Goal: Task Accomplishment & Management: Manage account settings

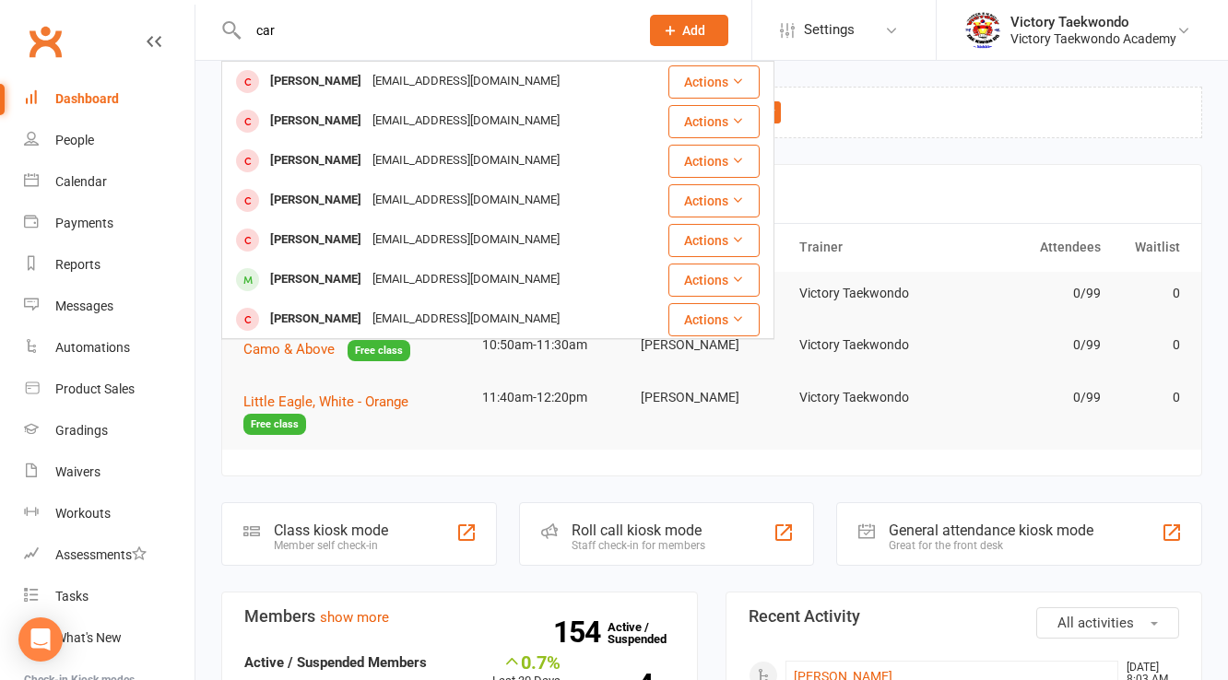
click at [335, 22] on input "car" at bounding box center [433, 31] width 383 height 26
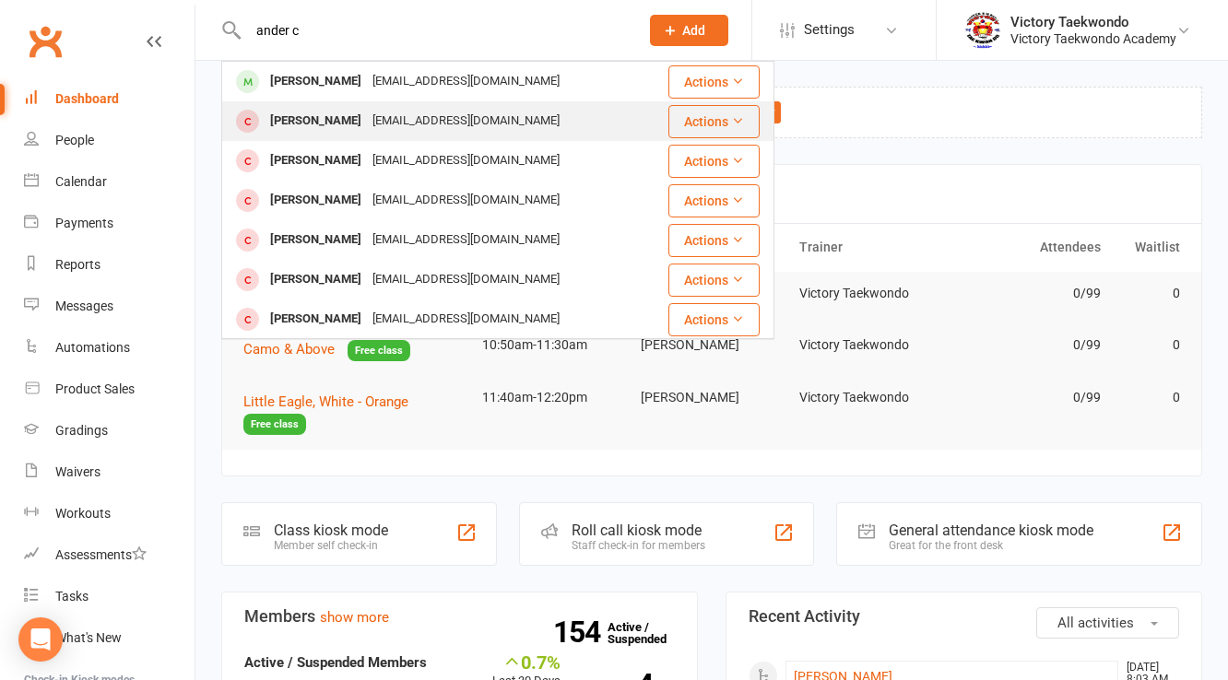
type input "ander c"
click at [367, 122] on div "[EMAIL_ADDRESS][DOMAIN_NAME]" at bounding box center [466, 121] width 198 height 27
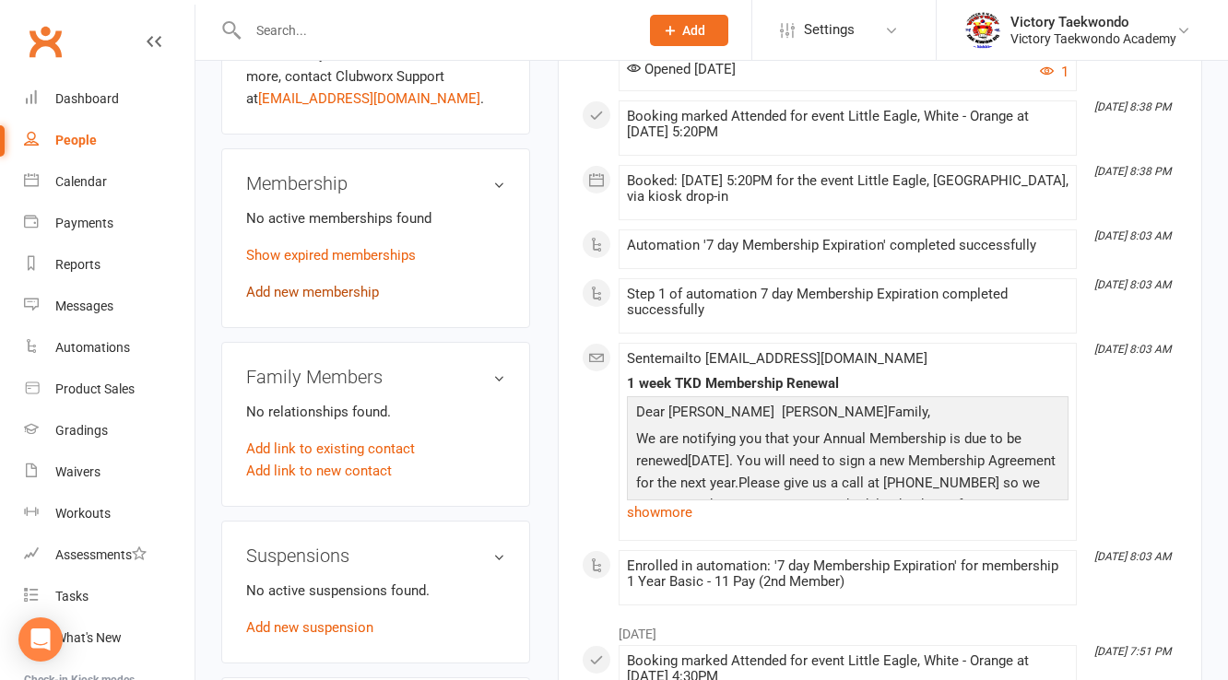
scroll to position [811, 0]
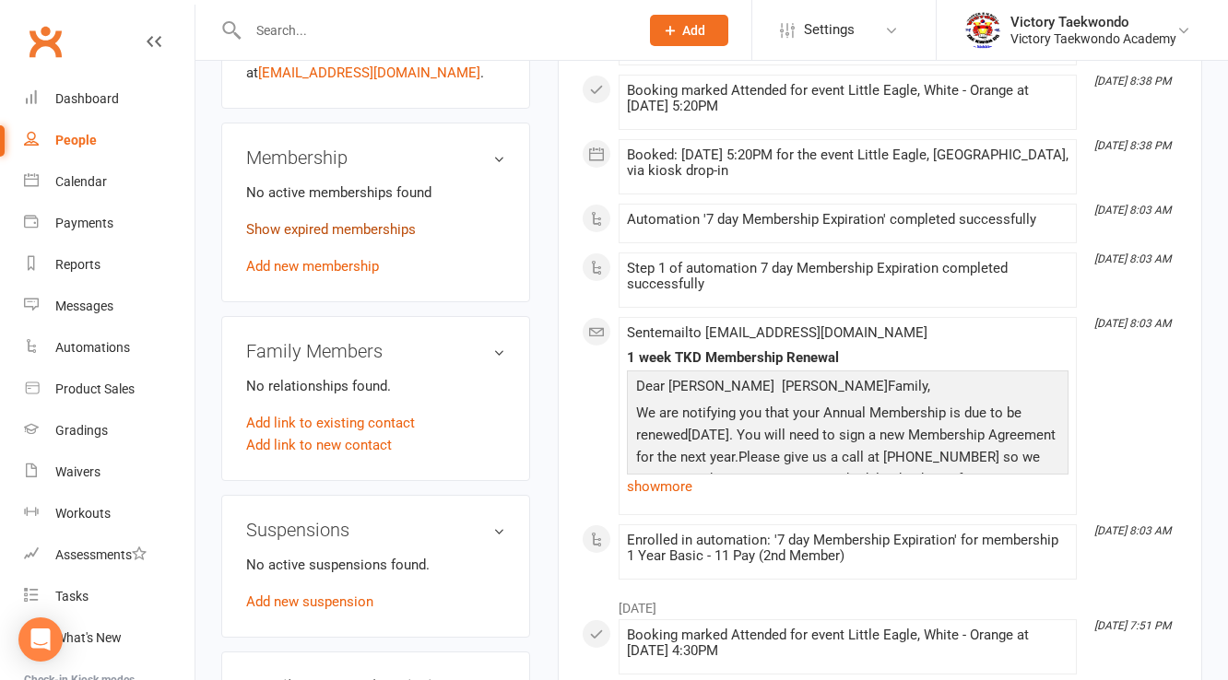
click at [365, 238] on link "Show expired memberships" at bounding box center [331, 229] width 170 height 17
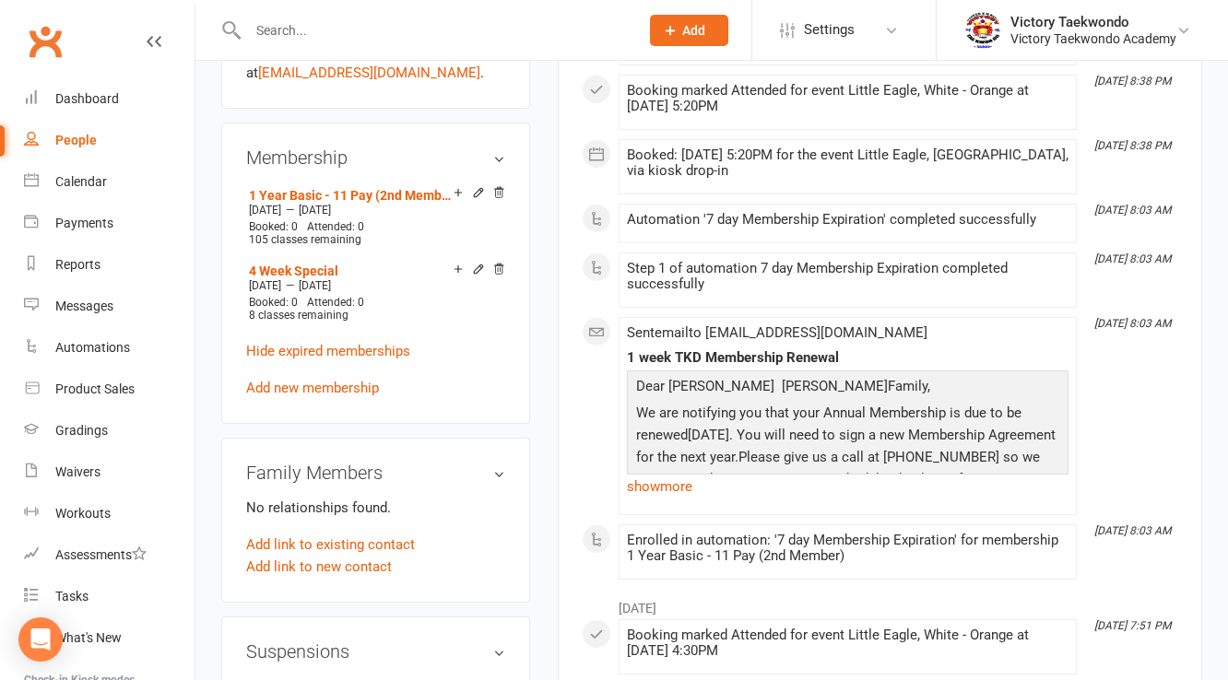
click at [463, 24] on input "text" at bounding box center [433, 31] width 383 height 26
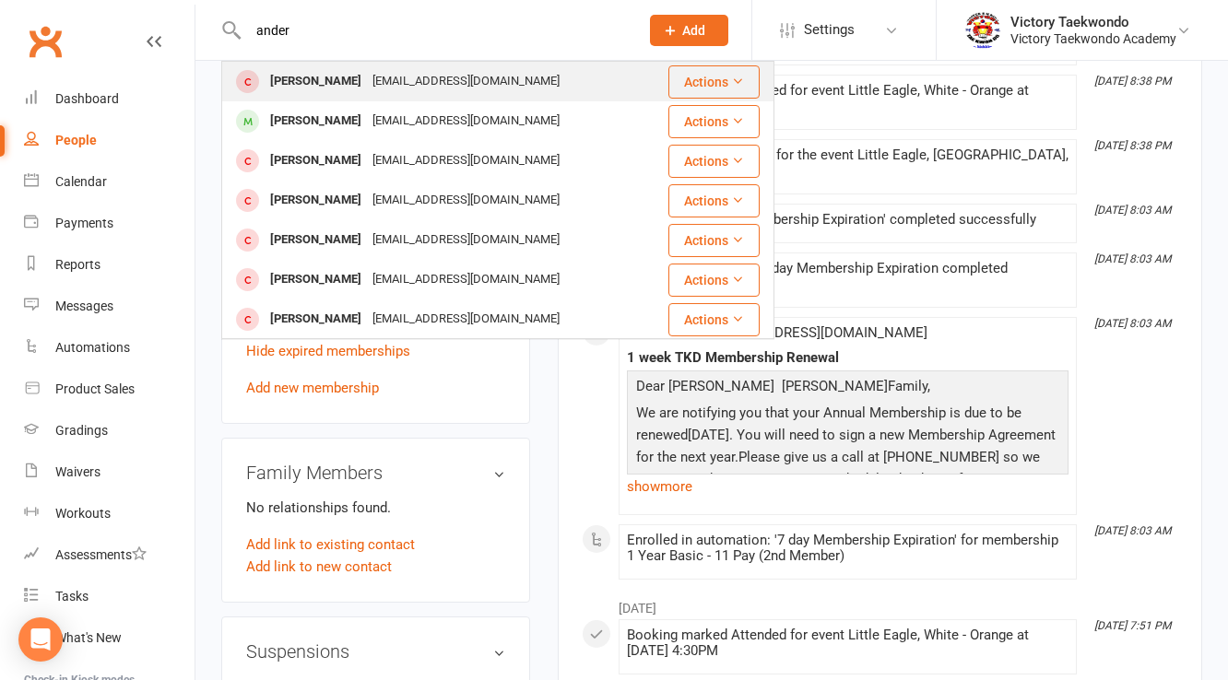
type input "ander"
click at [385, 73] on div "[EMAIL_ADDRESS][DOMAIN_NAME]" at bounding box center [466, 81] width 198 height 27
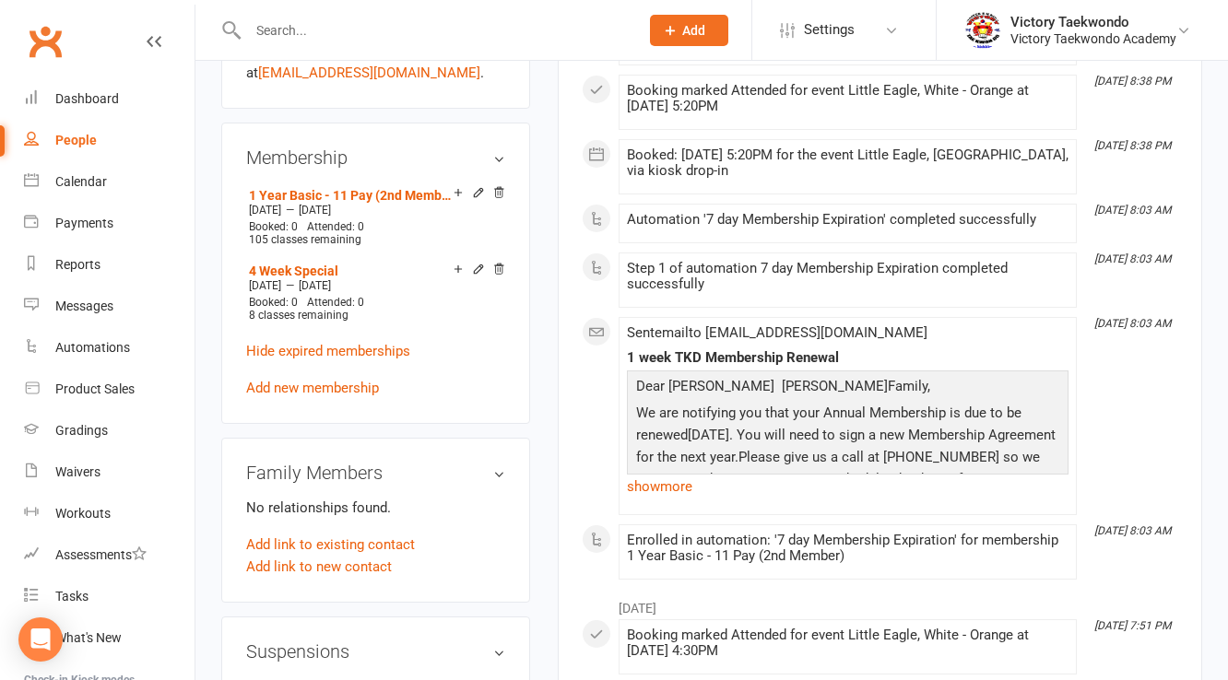
scroll to position [1406, 0]
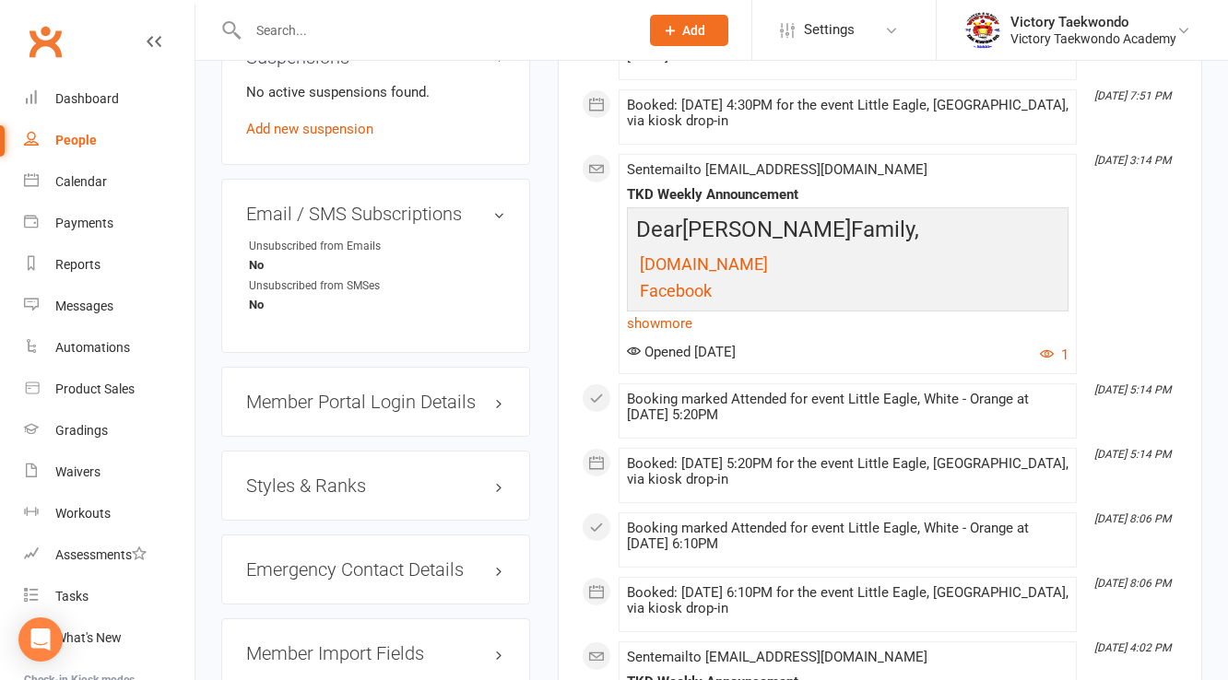
click at [417, 33] on input "text" at bounding box center [433, 31] width 383 height 26
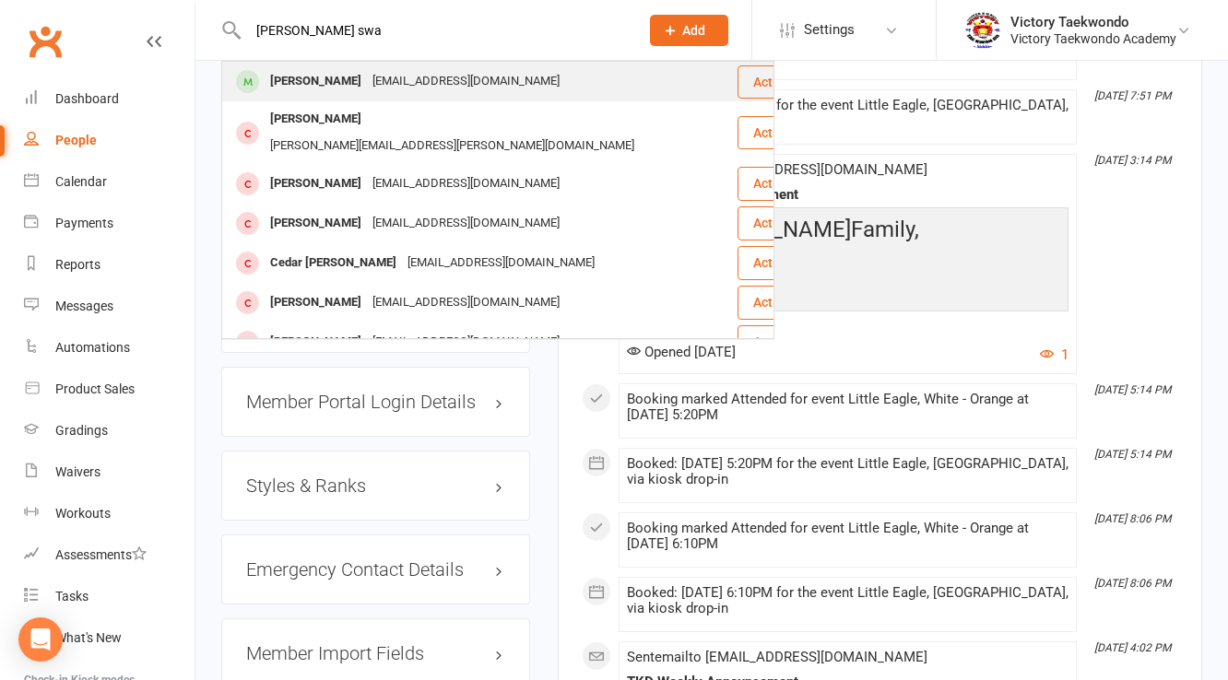
type input "[PERSON_NAME] swa"
click at [359, 96] on div "[PERSON_NAME] [EMAIL_ADDRESS][DOMAIN_NAME]" at bounding box center [479, 82] width 512 height 38
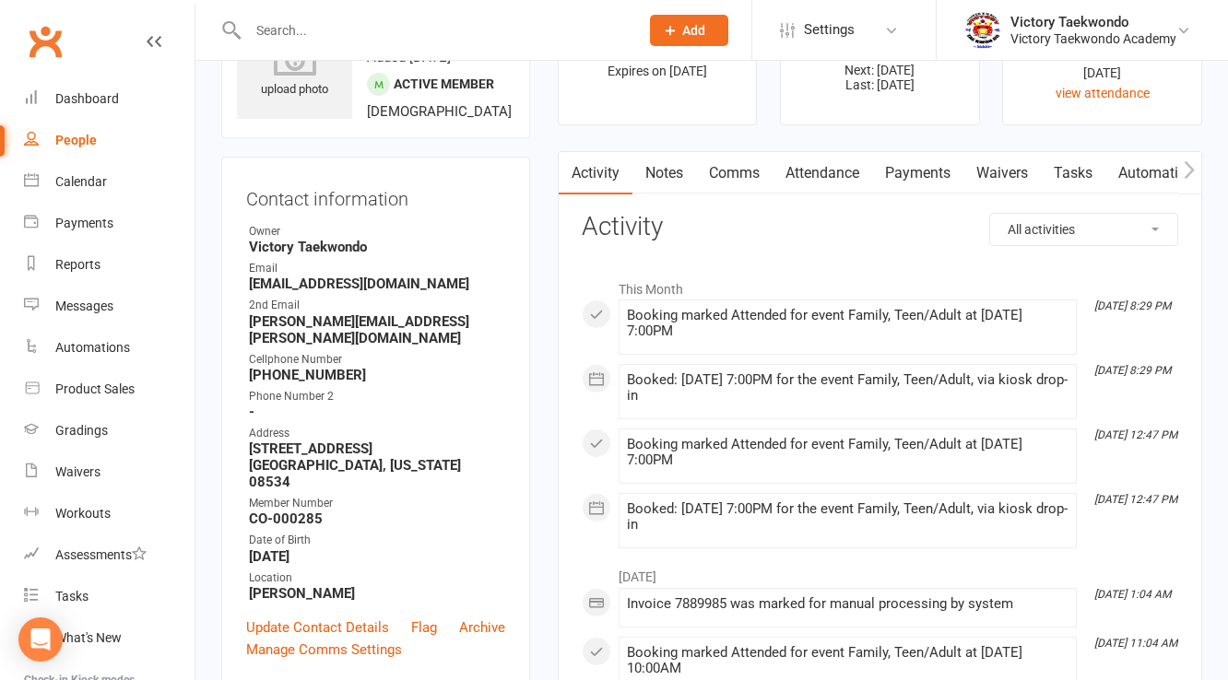
scroll to position [74, 0]
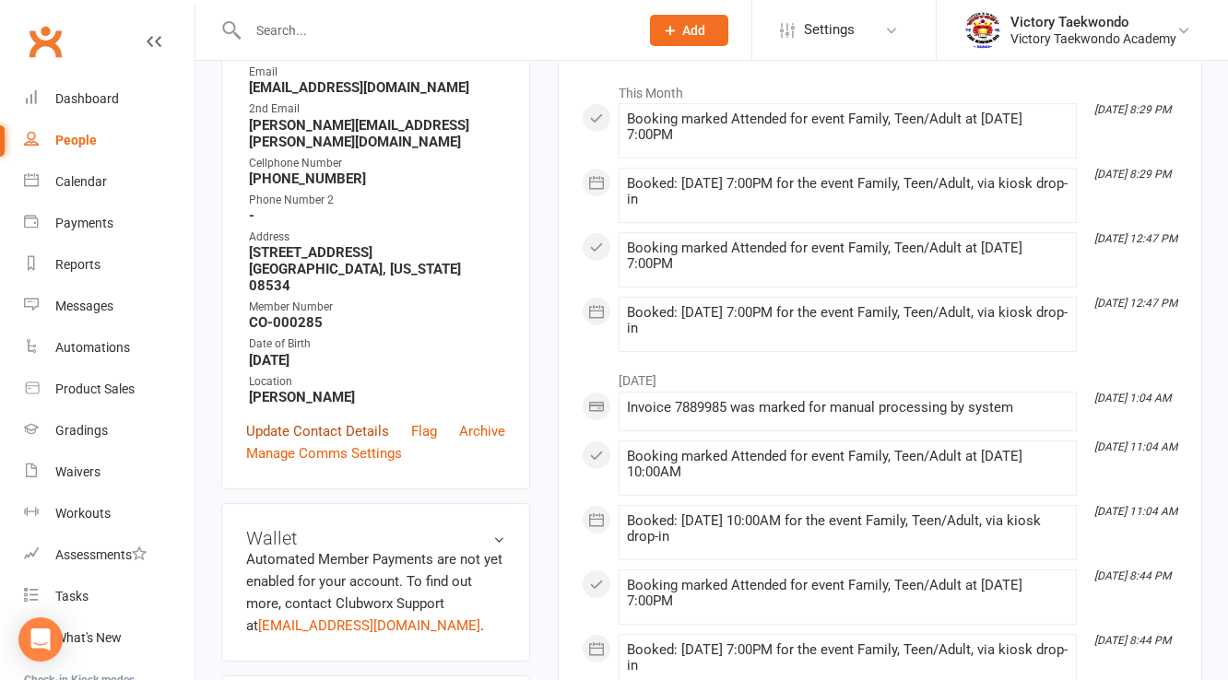
click at [365, 420] on link "Update Contact Details" at bounding box center [317, 431] width 143 height 22
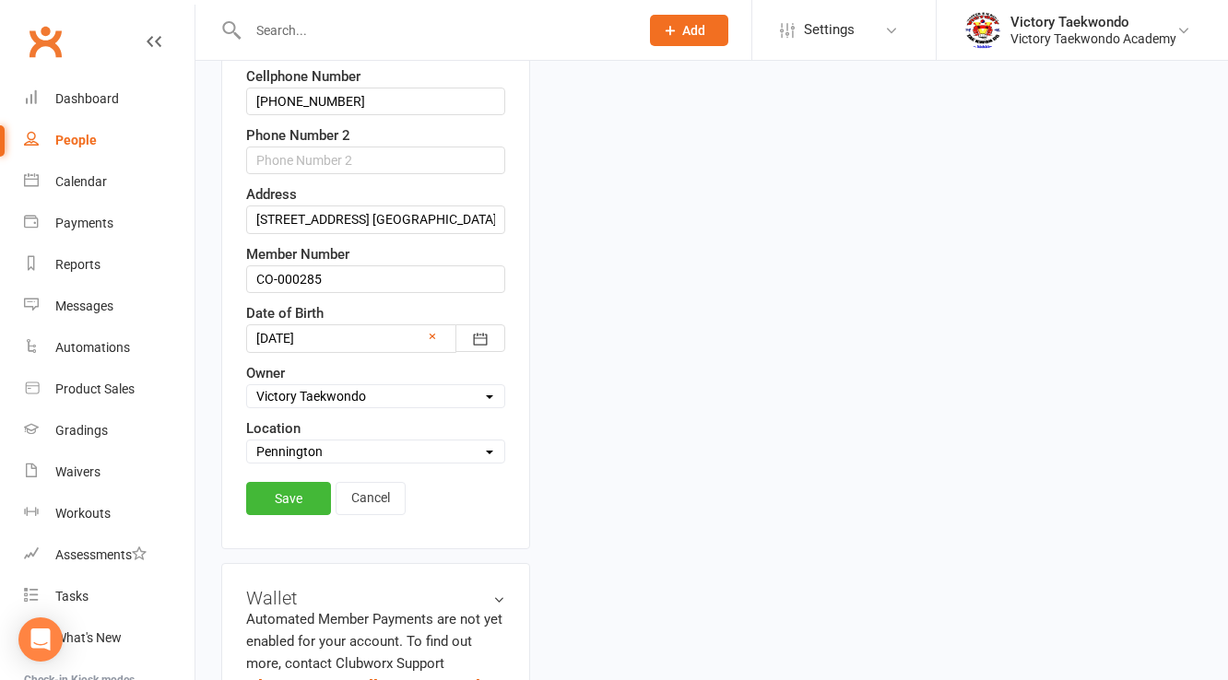
scroll to position [529, 0]
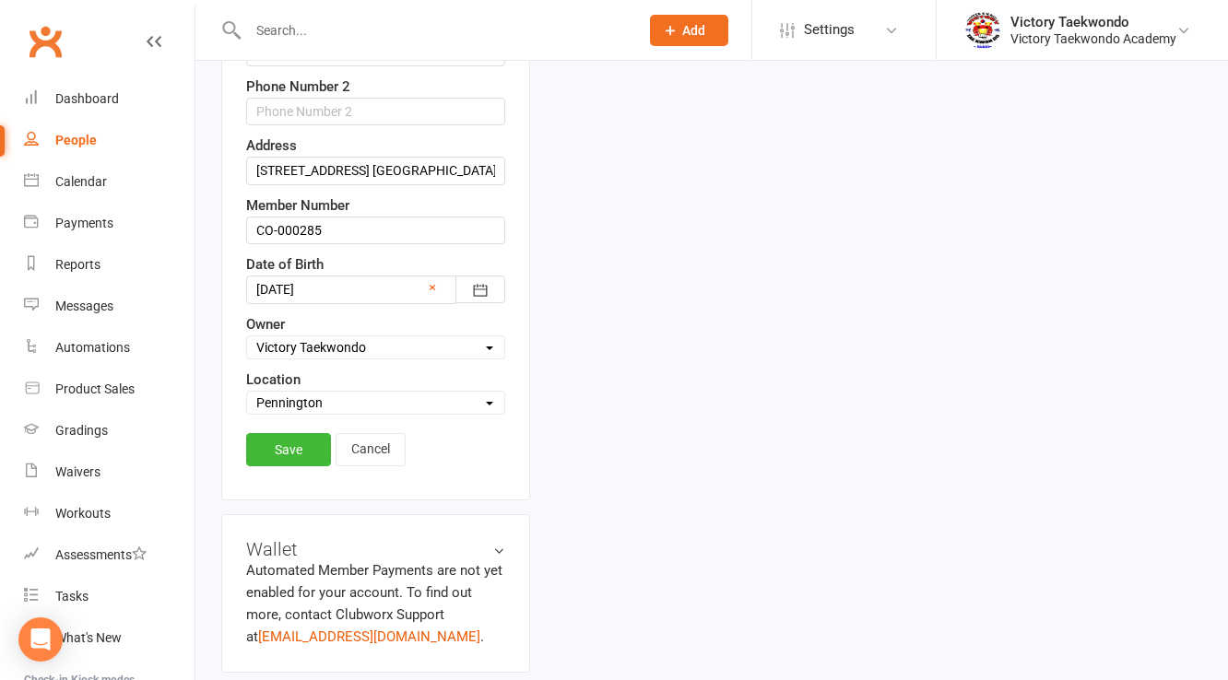
click at [336, 402] on select "Select Location [MEDICAL_DATA] Break In-Person Online [GEOGRAPHIC_DATA] Return …" at bounding box center [375, 403] width 257 height 20
select select "1"
click at [247, 393] on select "Select Location [MEDICAL_DATA] Break In-Person Online [GEOGRAPHIC_DATA] Return …" at bounding box center [375, 403] width 257 height 20
click at [302, 433] on link "Save" at bounding box center [288, 449] width 85 height 33
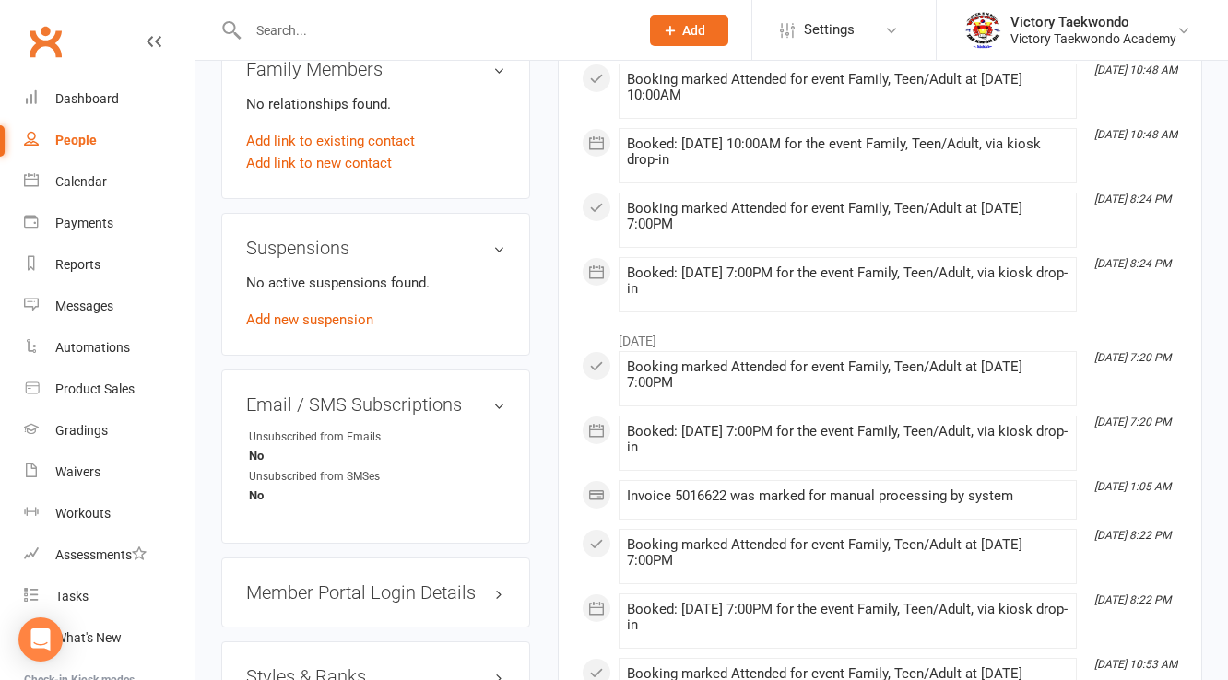
scroll to position [1548, 0]
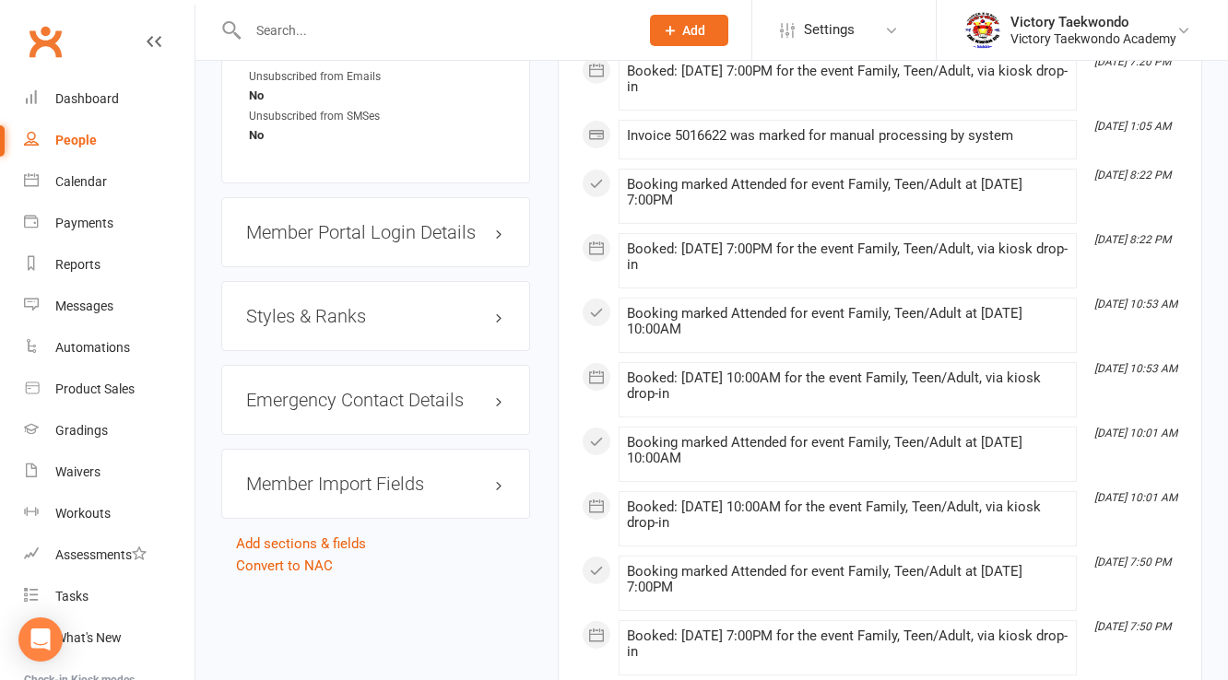
click at [312, 281] on div "Styles & Ranks" at bounding box center [375, 316] width 309 height 70
click at [310, 281] on div "Styles & Ranks" at bounding box center [375, 316] width 309 height 70
click at [311, 306] on h3 "Styles & Ranks" at bounding box center [375, 316] width 259 height 20
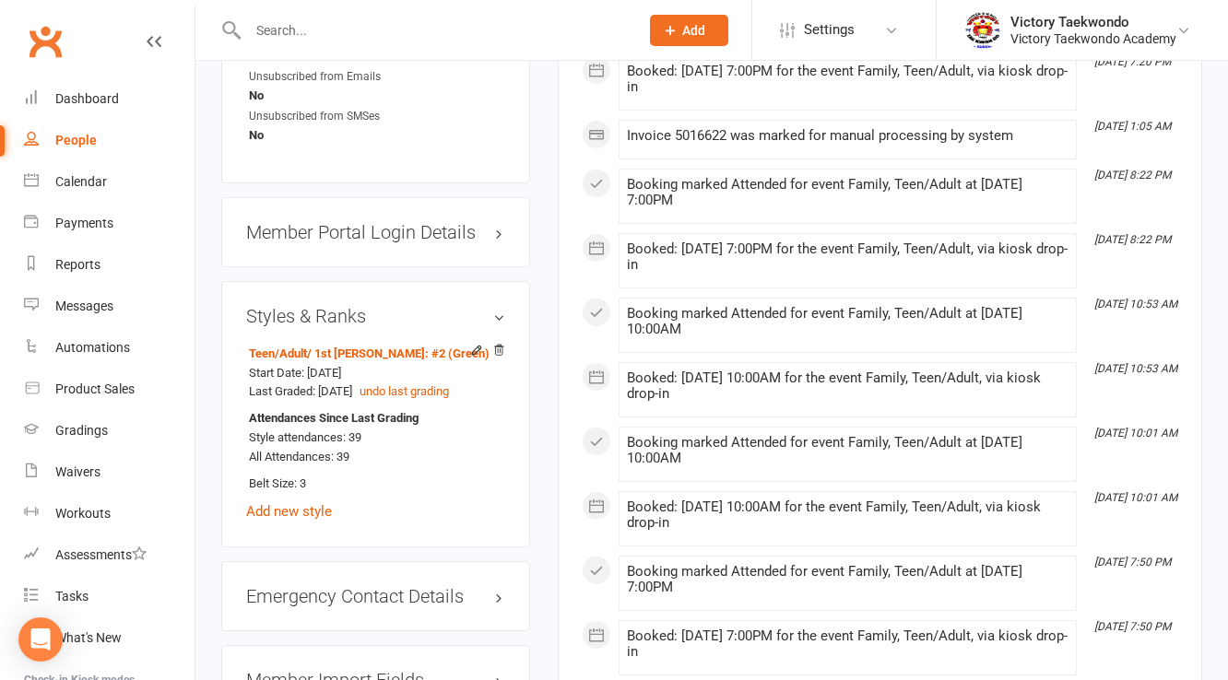
click at [311, 306] on h3 "Styles & Ranks" at bounding box center [375, 316] width 259 height 20
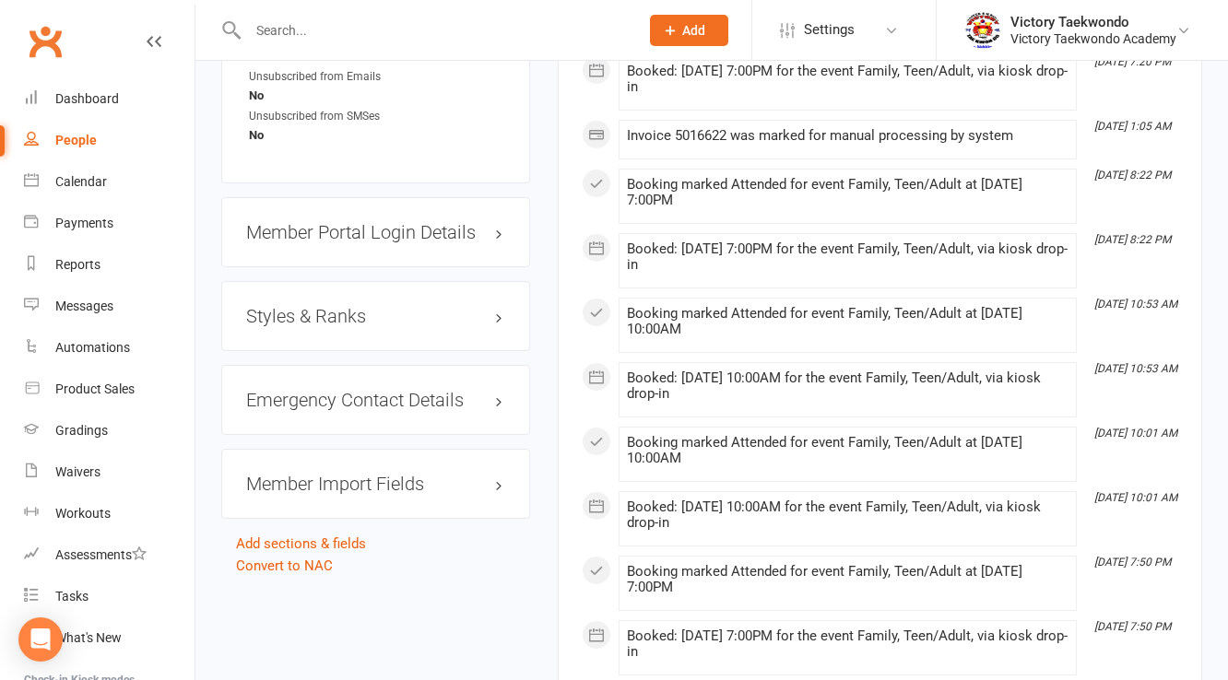
click at [371, 306] on h3 "Styles & Ranks" at bounding box center [375, 316] width 259 height 20
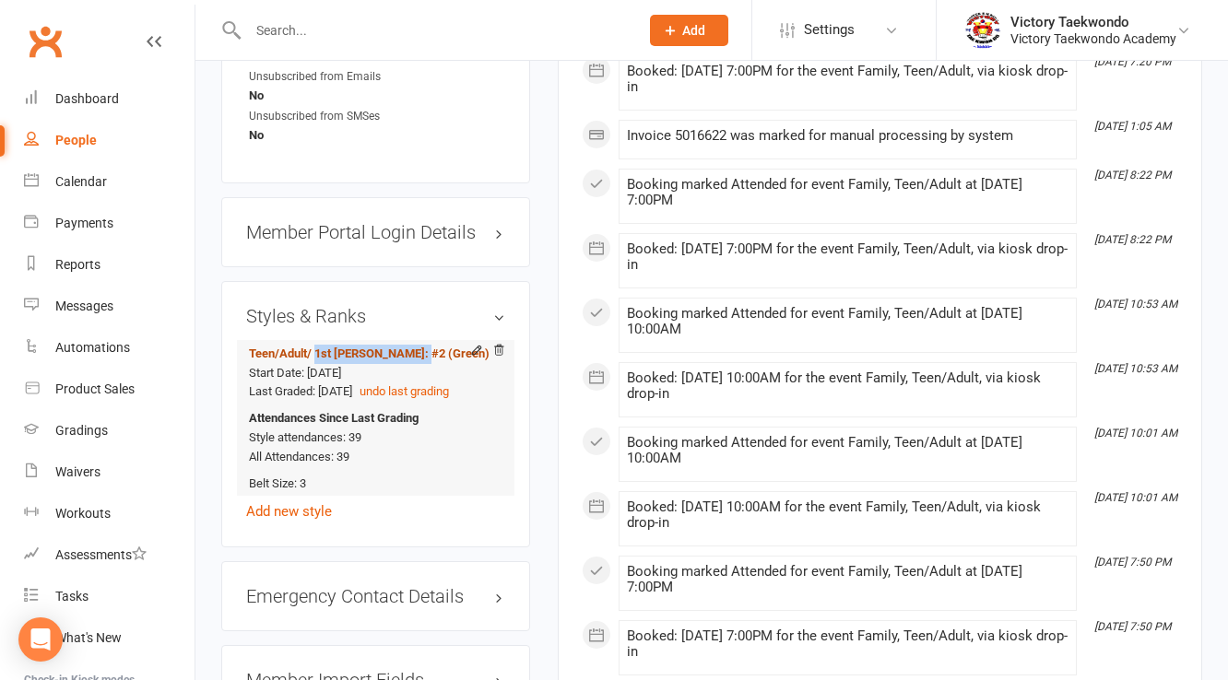
drag, startPoint x: 420, startPoint y: 323, endPoint x: 318, endPoint y: 317, distance: 102.5
click at [318, 340] on li "Teen/Adult / 1st [PERSON_NAME]: #2 (Green) Start Date: [DATE] Last Graded: [DAT…" at bounding box center [375, 418] width 259 height 156
copy span "1st [PERSON_NAME]: #2 (Green)"
click at [418, 433] on div "Attendances Since Last Grading Style attendances: 39 All Attendances: 39" at bounding box center [372, 438] width 247 height 58
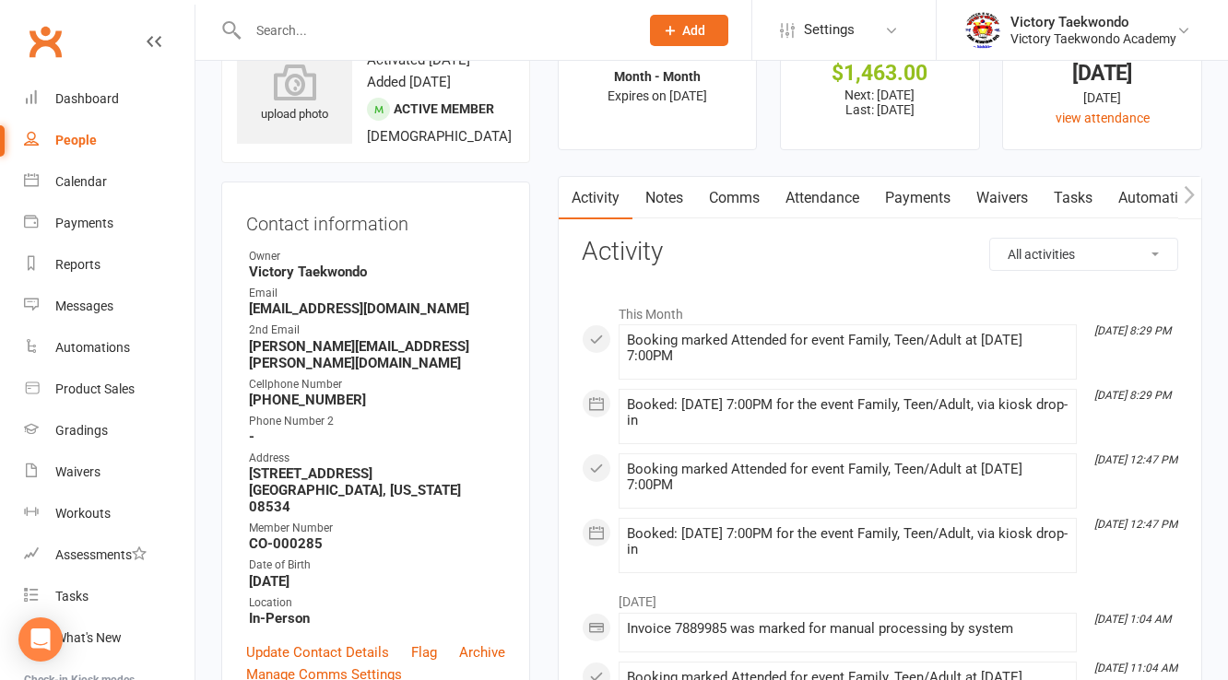
scroll to position [74, 0]
click at [328, 349] on strong "[PERSON_NAME][EMAIL_ADDRESS][PERSON_NAME][DOMAIN_NAME]" at bounding box center [377, 354] width 256 height 33
click at [418, 324] on div "2nd Email" at bounding box center [377, 331] width 256 height 18
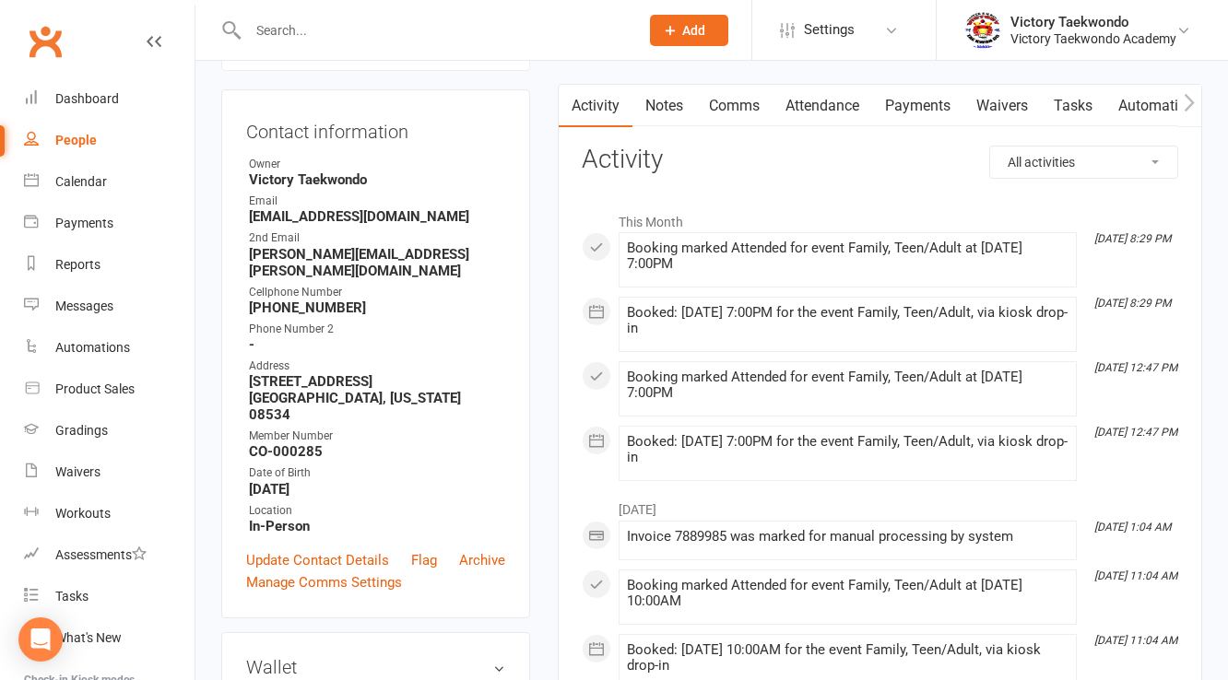
scroll to position [221, 0]
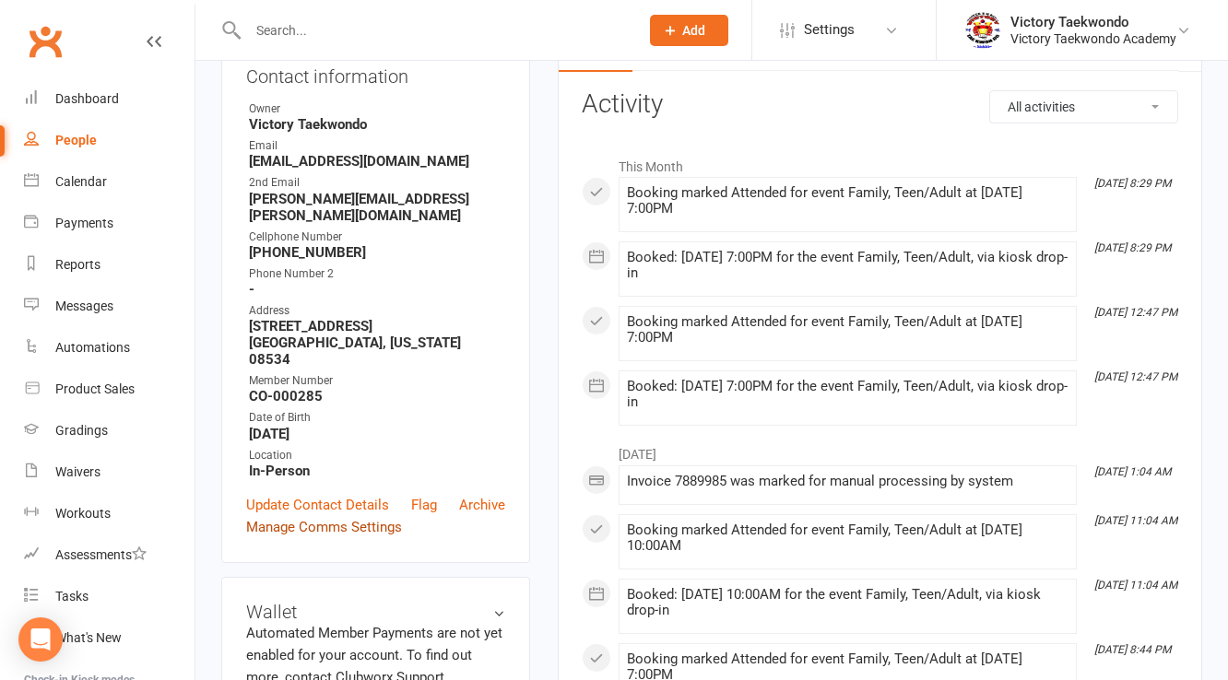
click at [321, 516] on link "Manage Comms Settings" at bounding box center [324, 527] width 156 height 22
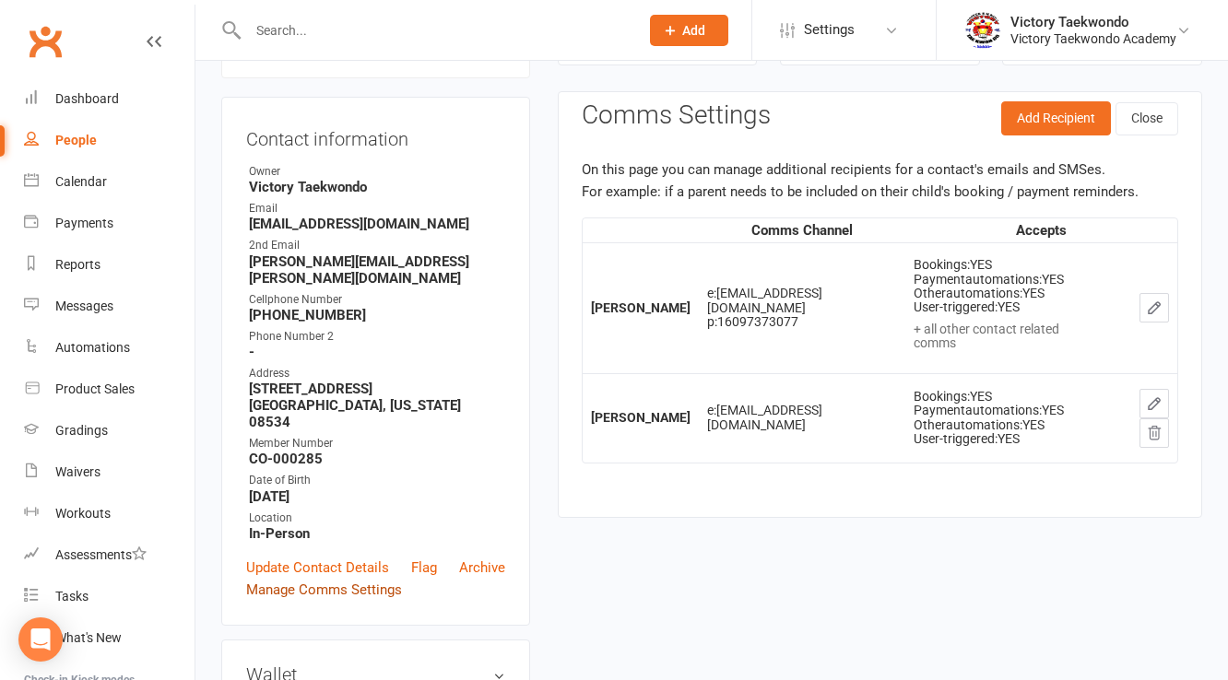
scroll to position [158, 0]
click at [83, 134] on div "People" at bounding box center [75, 140] width 41 height 15
select select "100"
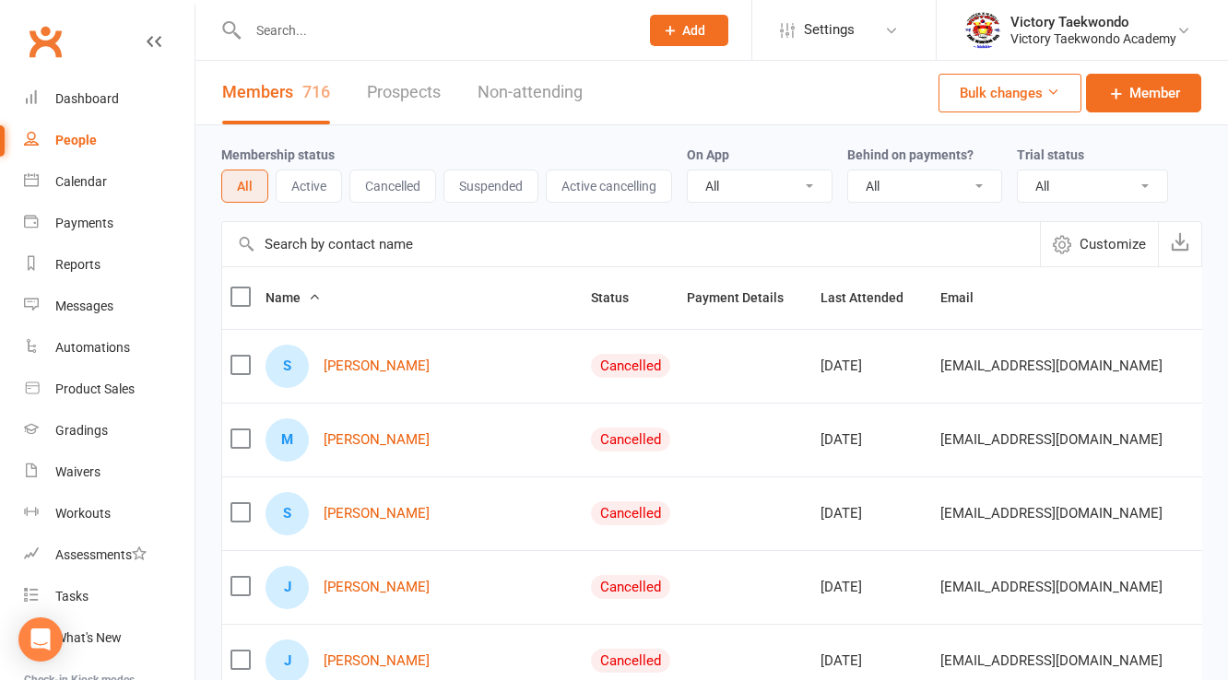
click at [356, 33] on input "text" at bounding box center [433, 31] width 383 height 26
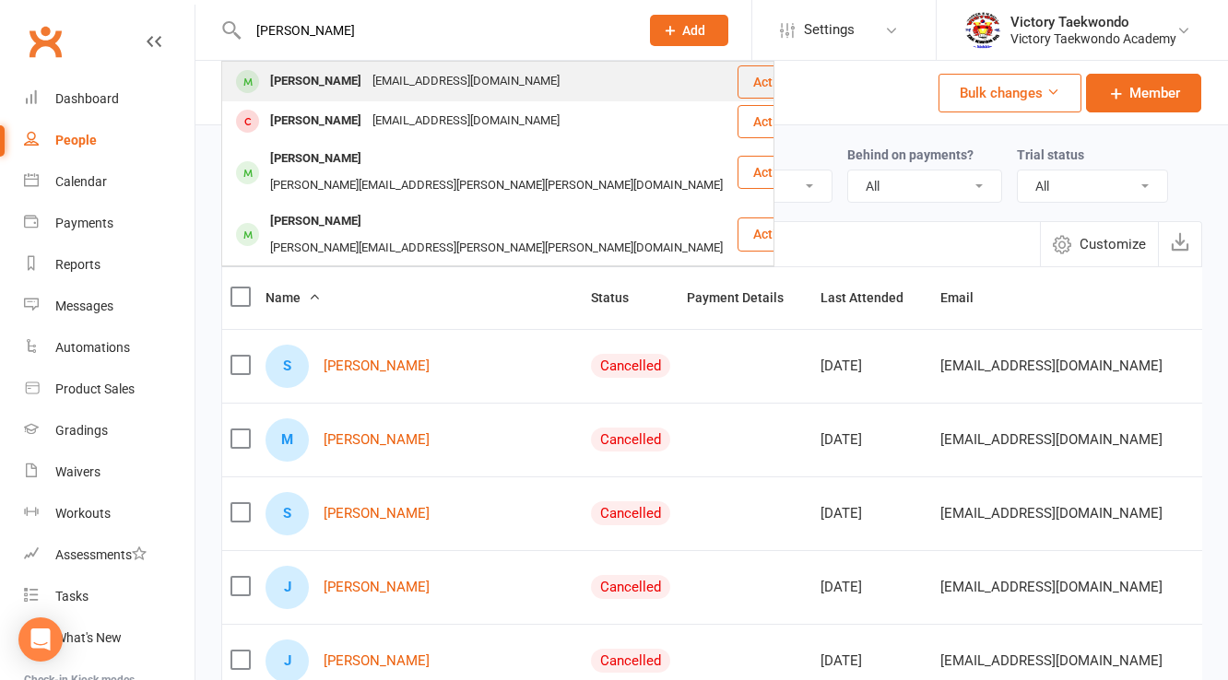
type input "[PERSON_NAME]"
click at [367, 83] on div "[EMAIL_ADDRESS][DOMAIN_NAME]" at bounding box center [466, 81] width 198 height 27
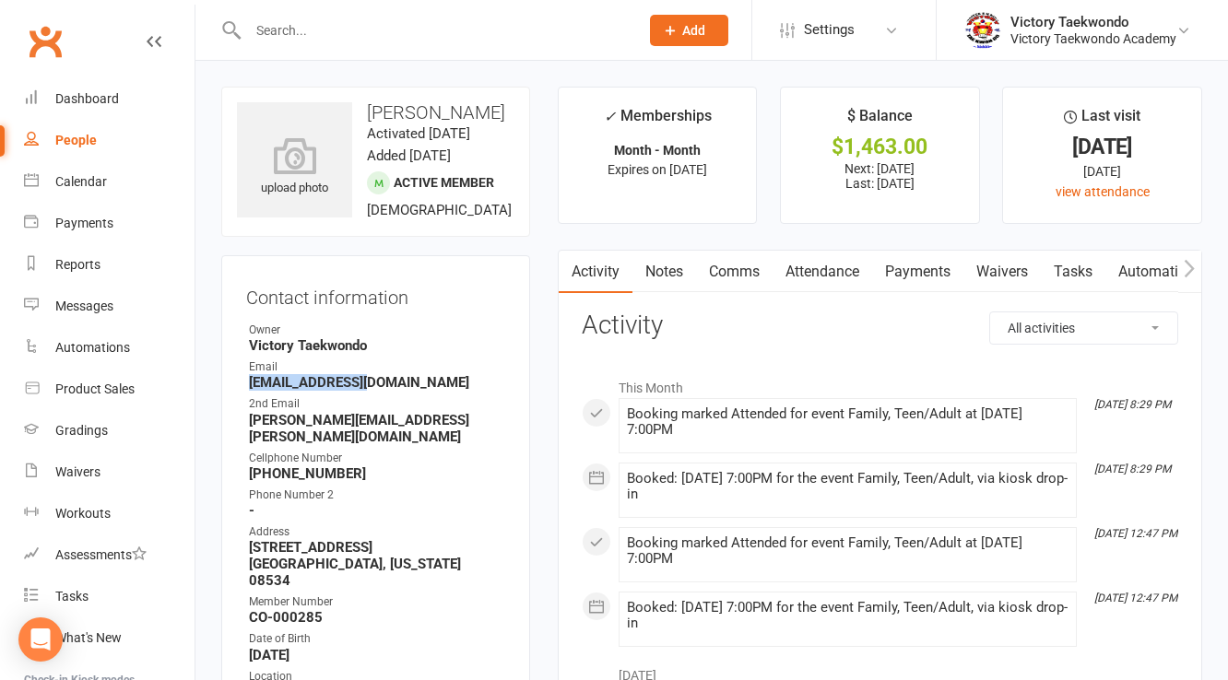
drag, startPoint x: 366, startPoint y: 385, endPoint x: 251, endPoint y: 376, distance: 115.6
click at [251, 376] on strong "[EMAIL_ADDRESS][DOMAIN_NAME]" at bounding box center [377, 382] width 256 height 17
copy strong "[EMAIL_ADDRESS][DOMAIN_NAME]"
drag, startPoint x: 365, startPoint y: 426, endPoint x: 251, endPoint y: 423, distance: 114.3
click at [251, 423] on strong "[PERSON_NAME][EMAIL_ADDRESS][PERSON_NAME][DOMAIN_NAME]" at bounding box center [377, 428] width 256 height 33
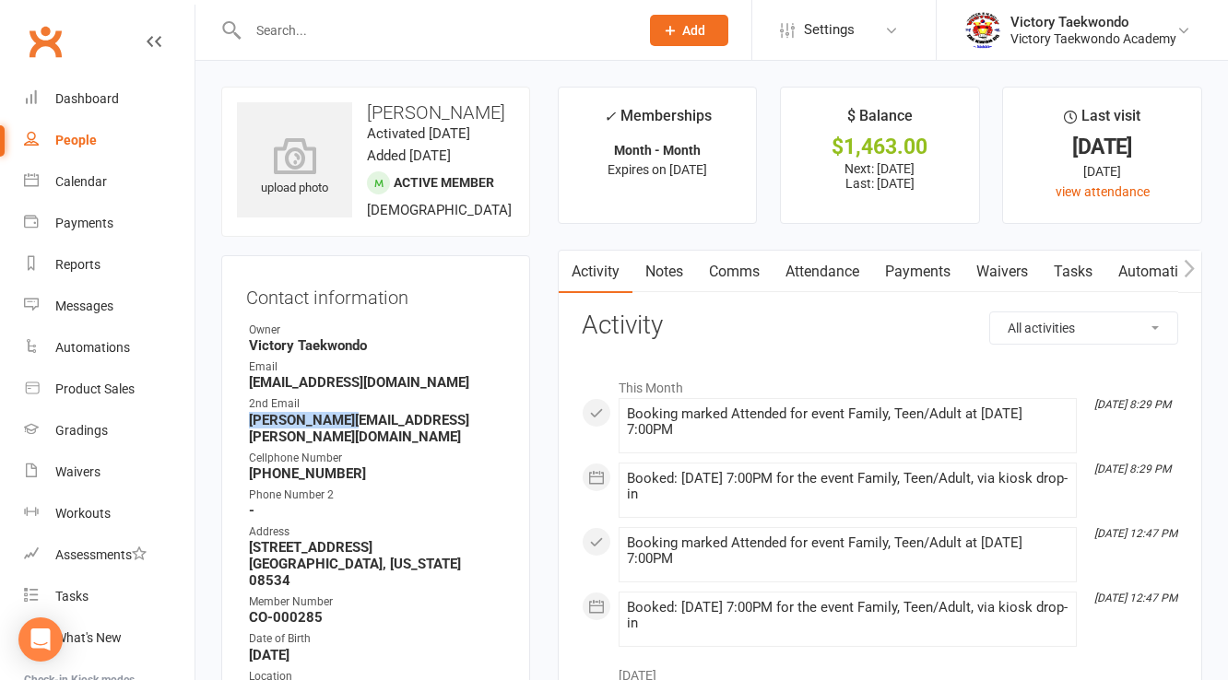
copy strong "[PERSON_NAME][EMAIL_ADDRESS][PERSON_NAME][DOMAIN_NAME]"
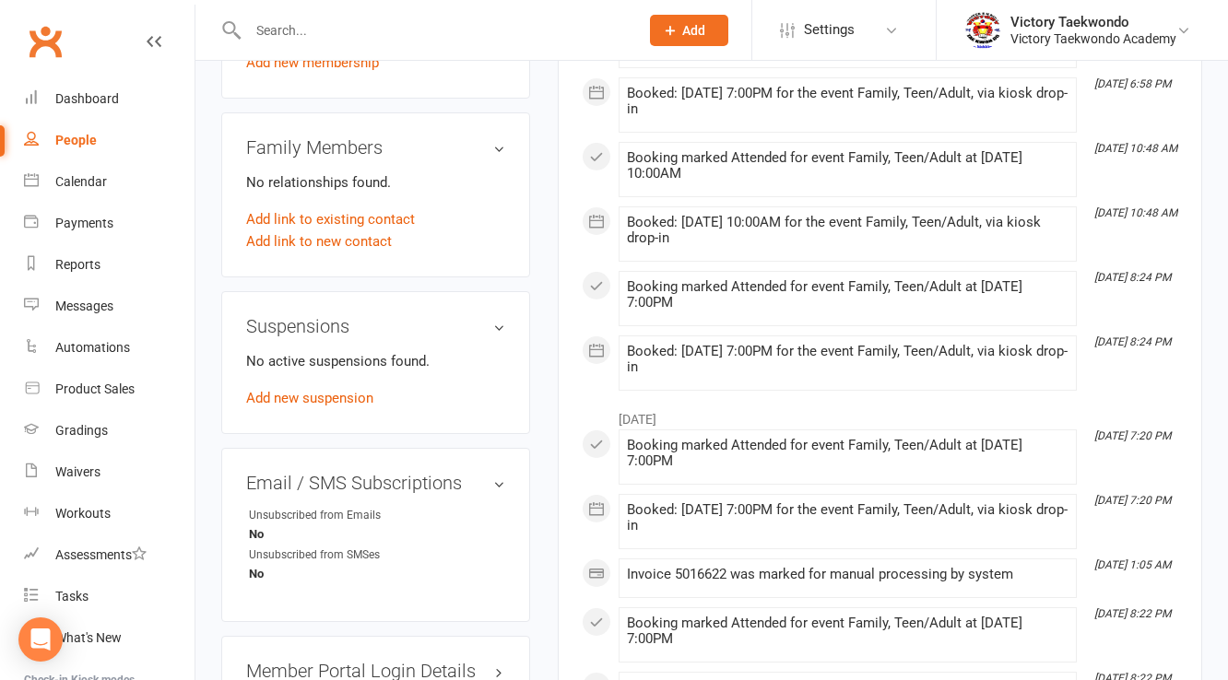
scroll to position [1401, 0]
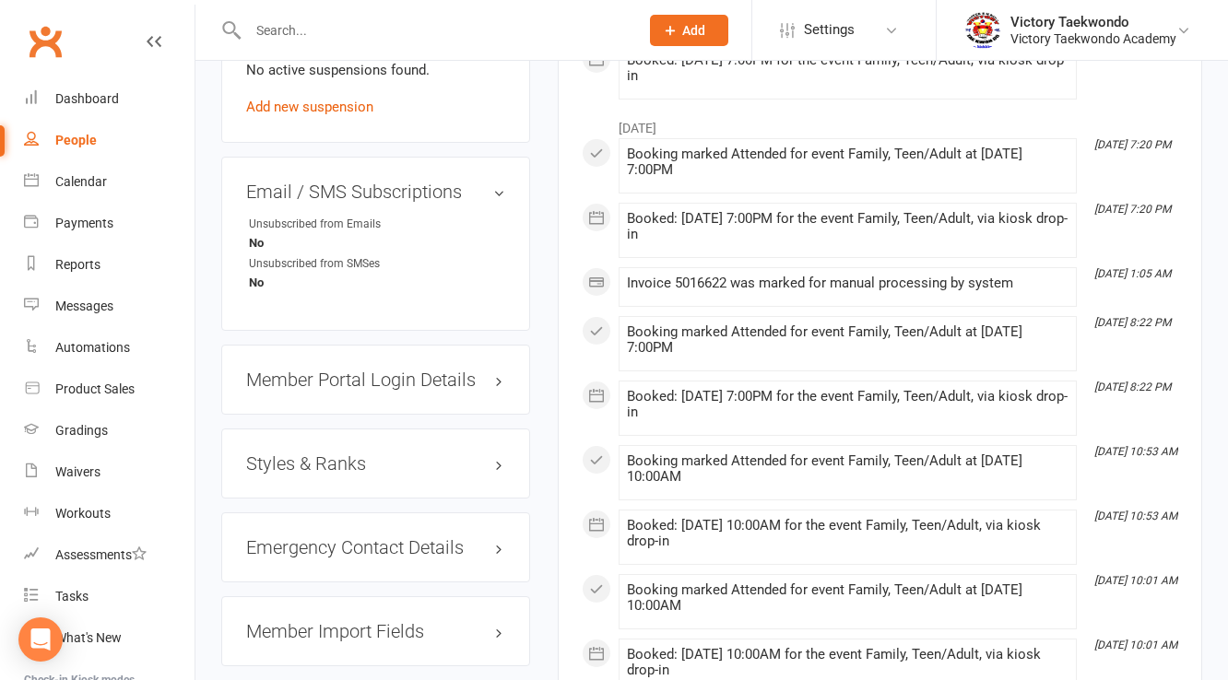
click at [332, 441] on div "Styles & Ranks" at bounding box center [375, 464] width 309 height 70
click at [328, 453] on h3 "Styles & Ranks" at bounding box center [375, 463] width 259 height 20
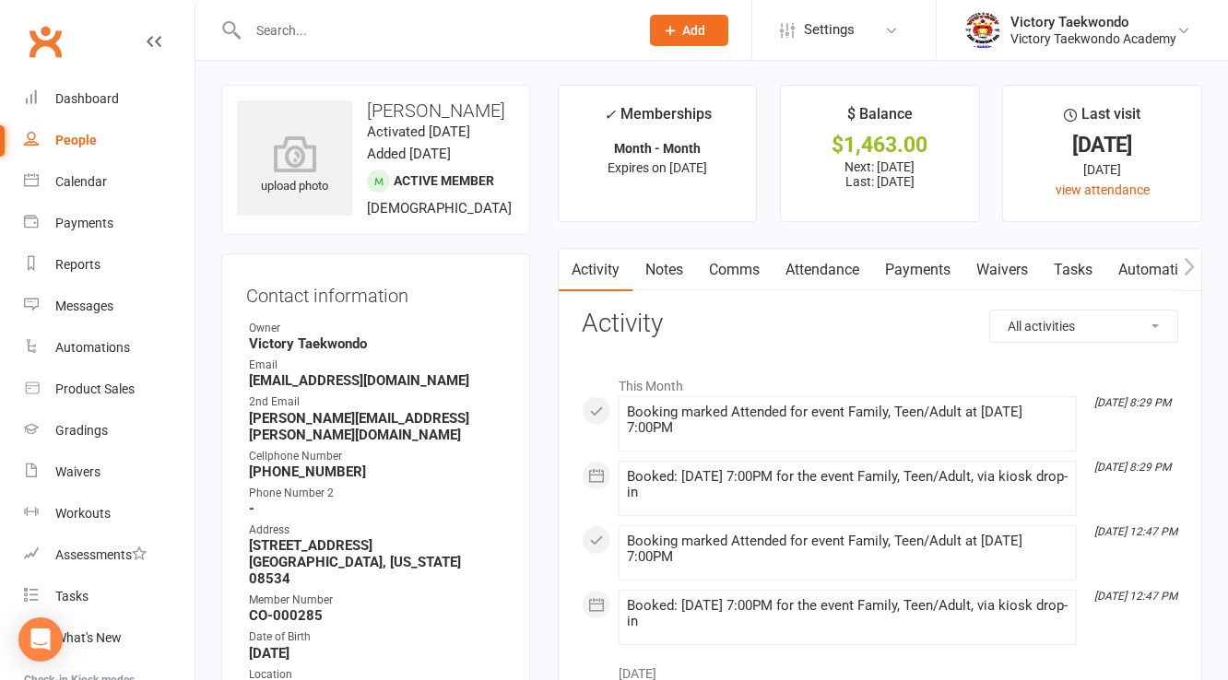
scroll to position [0, 0]
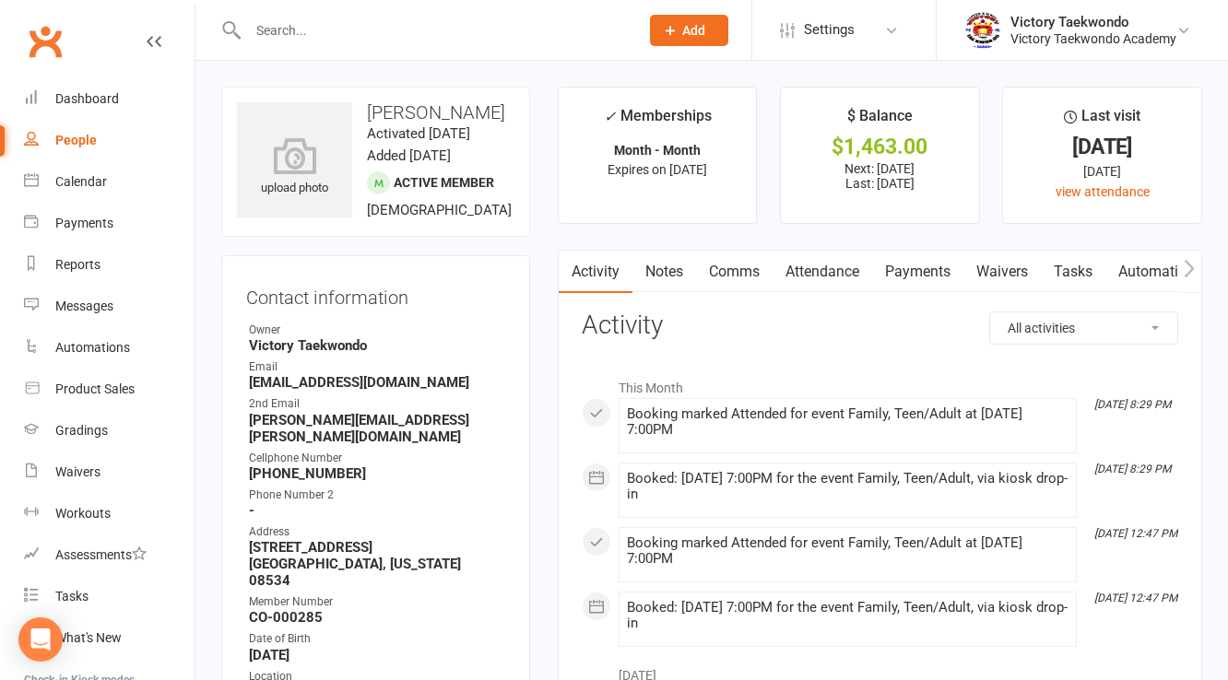
click at [72, 76] on div "Clubworx" at bounding box center [97, 52] width 194 height 68
click at [76, 111] on link "Dashboard" at bounding box center [109, 98] width 171 height 41
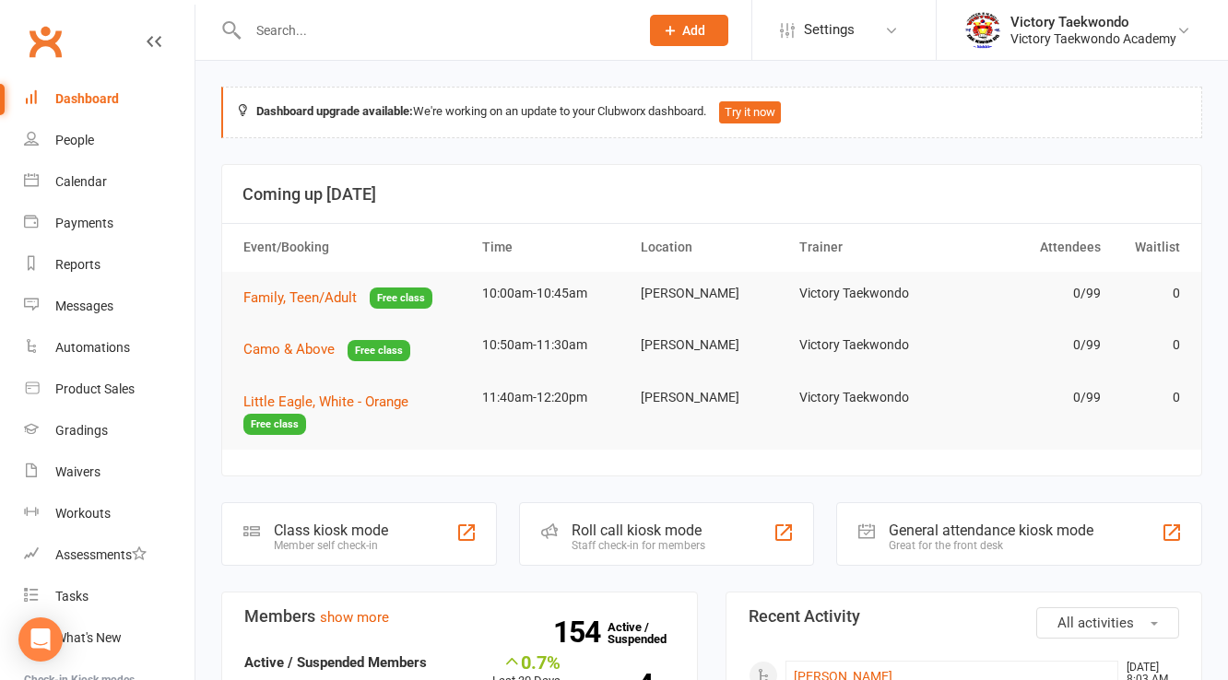
click at [382, 40] on input "text" at bounding box center [433, 31] width 383 height 26
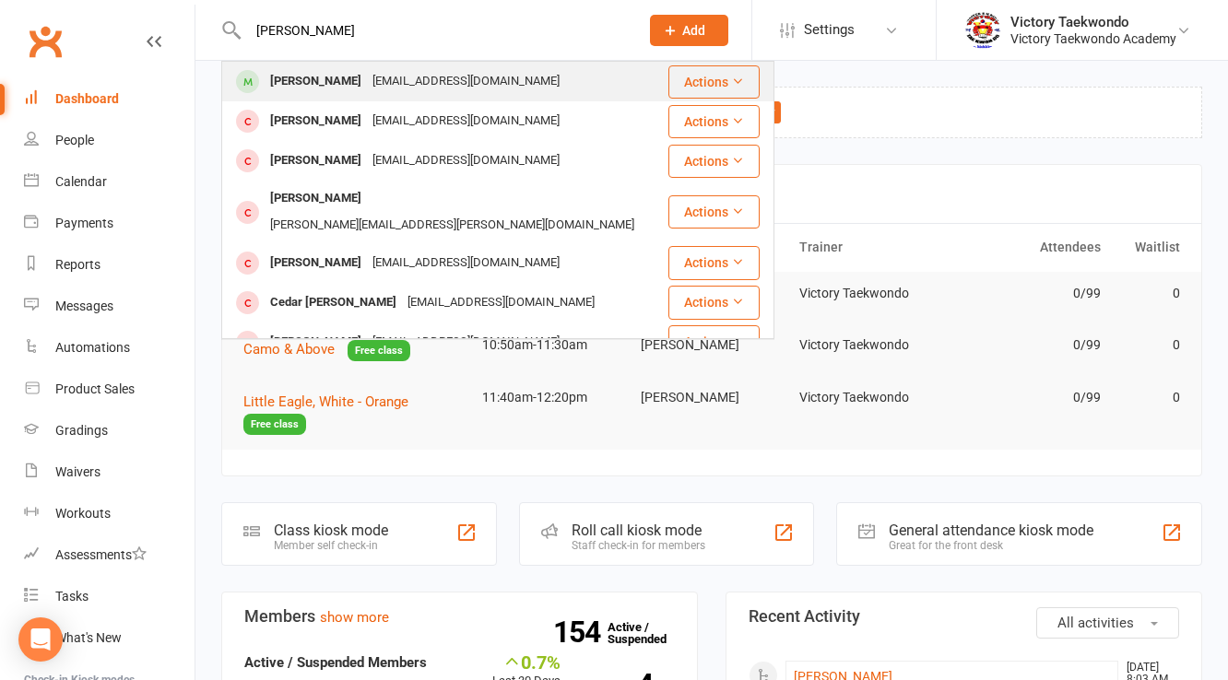
type input "[PERSON_NAME]"
click at [382, 82] on div "[EMAIL_ADDRESS][DOMAIN_NAME]" at bounding box center [466, 81] width 198 height 27
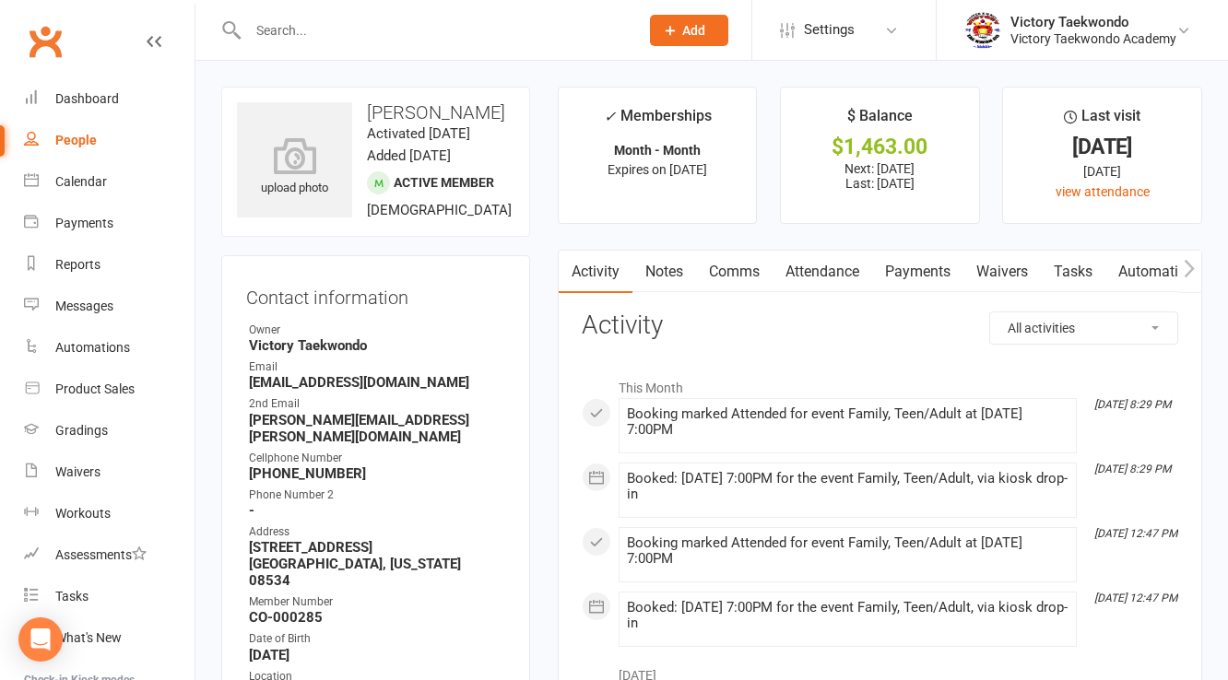
click at [821, 321] on h3 "Activity" at bounding box center [880, 326] width 596 height 29
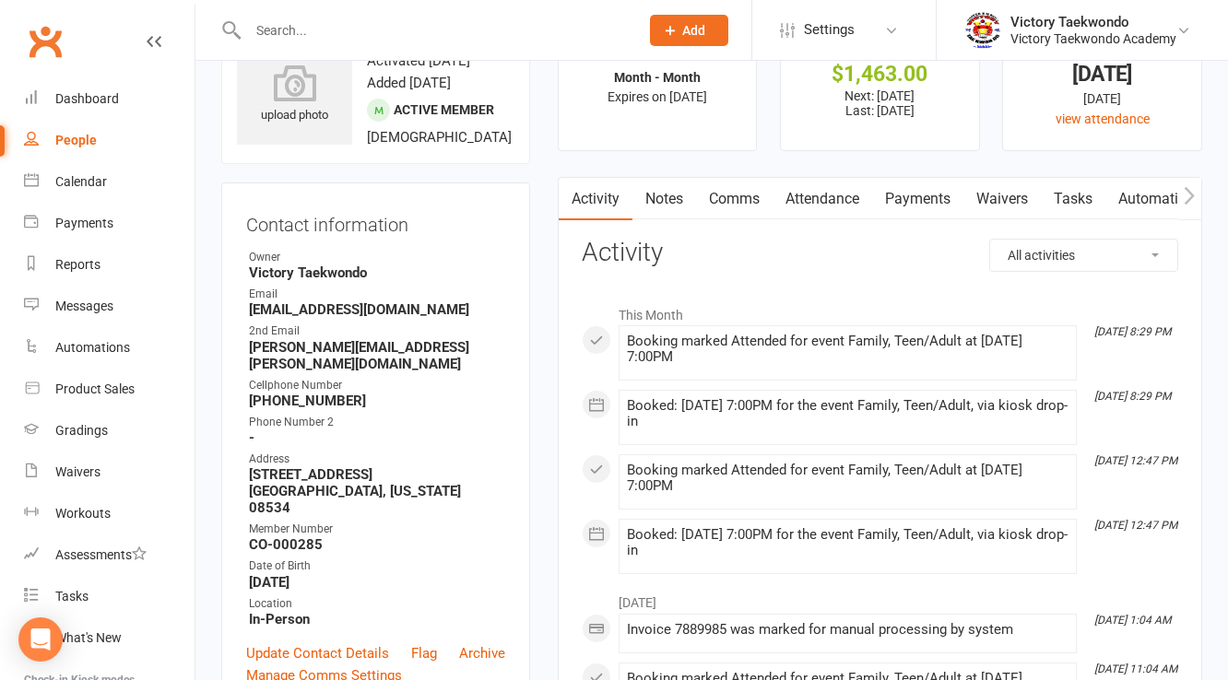
scroll to position [74, 0]
click at [367, 308] on strong "[EMAIL_ADDRESS][DOMAIN_NAME]" at bounding box center [377, 308] width 256 height 17
drag, startPoint x: 304, startPoint y: 310, endPoint x: 350, endPoint y: 310, distance: 46.1
click at [350, 310] on strong "[EMAIL_ADDRESS][DOMAIN_NAME]" at bounding box center [377, 308] width 256 height 17
click at [365, 336] on div "2nd Email" at bounding box center [377, 331] width 256 height 18
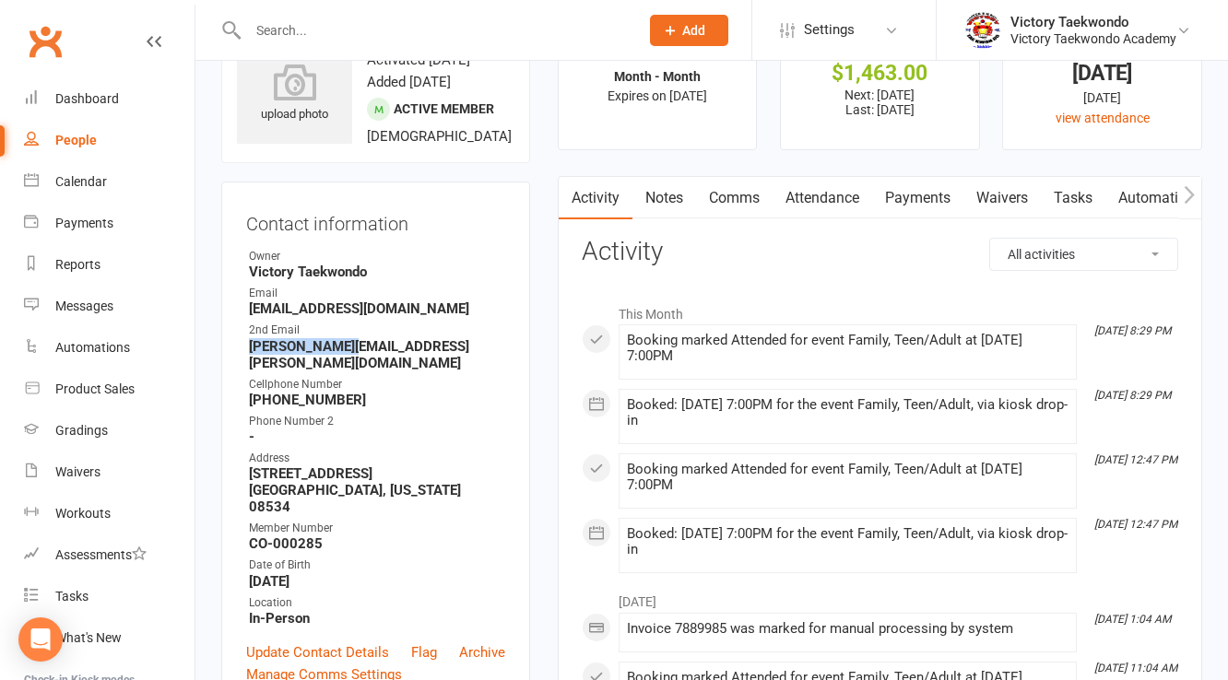
drag, startPoint x: 359, startPoint y: 343, endPoint x: 211, endPoint y: 343, distance: 147.5
click at [395, 335] on div "2nd Email" at bounding box center [377, 331] width 256 height 18
click at [349, 641] on link "Update Contact Details" at bounding box center [317, 652] width 143 height 22
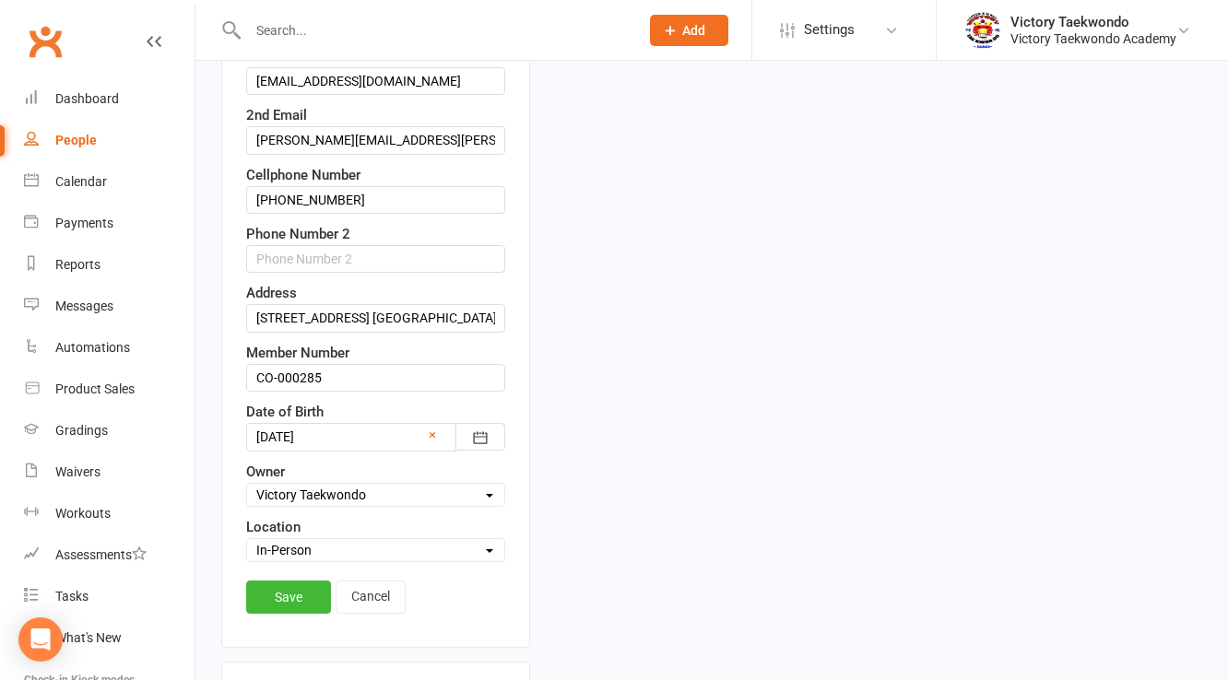
scroll to position [234, 0]
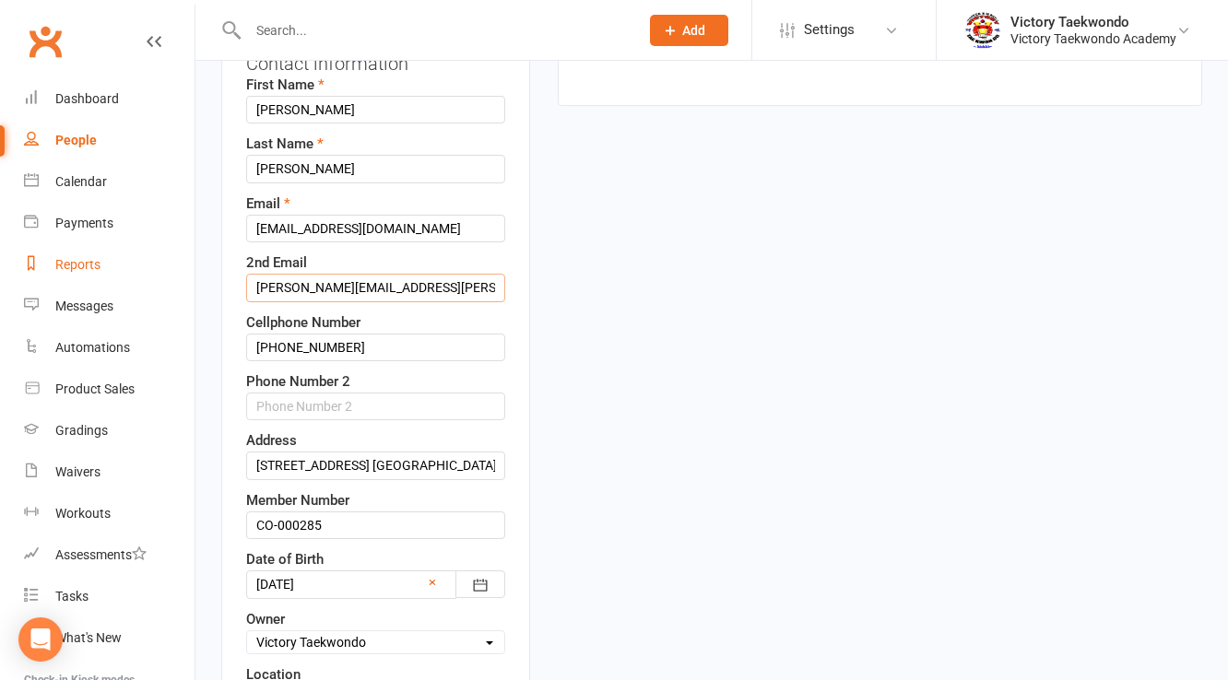
drag, startPoint x: 367, startPoint y: 280, endPoint x: 153, endPoint y: 255, distance: 215.3
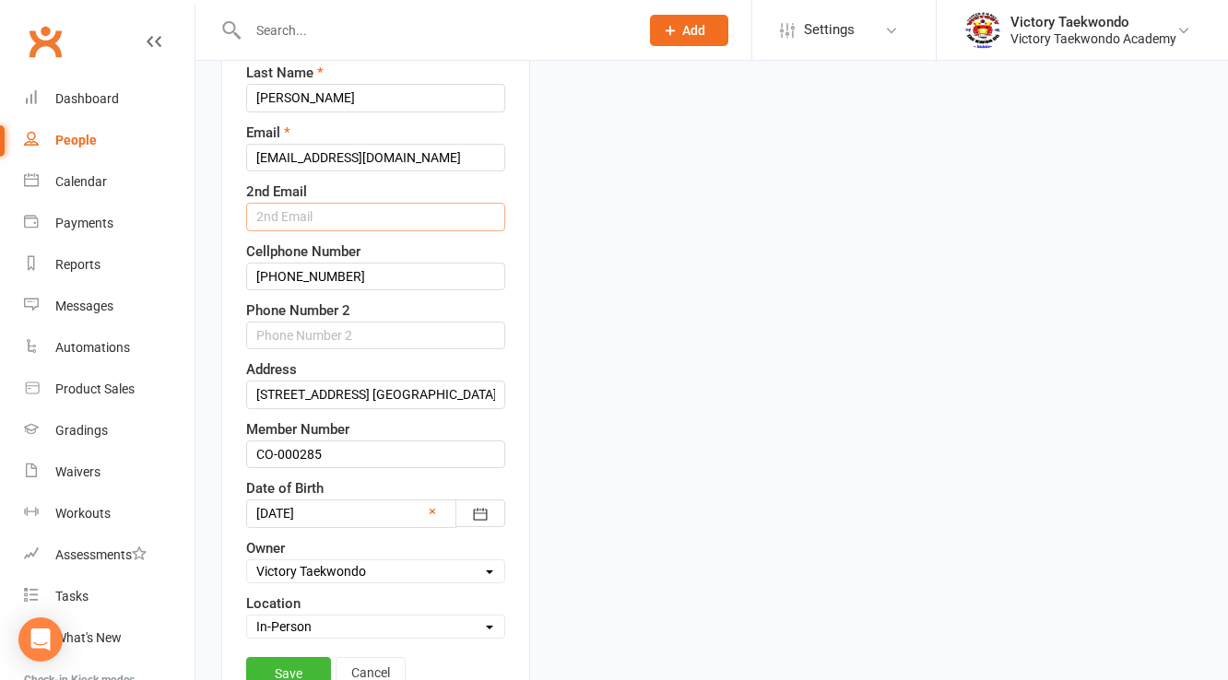
scroll to position [382, 0]
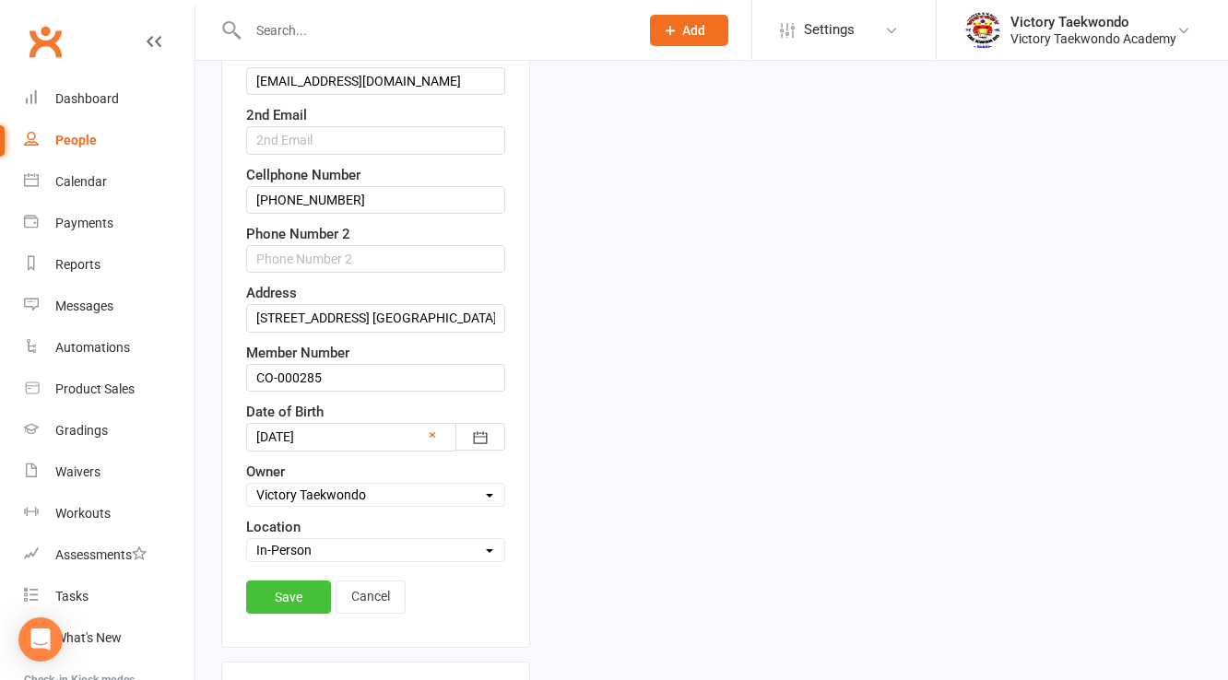
click at [272, 570] on div "Contact information First Name [PERSON_NAME] Last Name [PERSON_NAME] Email [EMA…" at bounding box center [375, 261] width 309 height 774
click at [274, 586] on link "Save" at bounding box center [288, 597] width 85 height 33
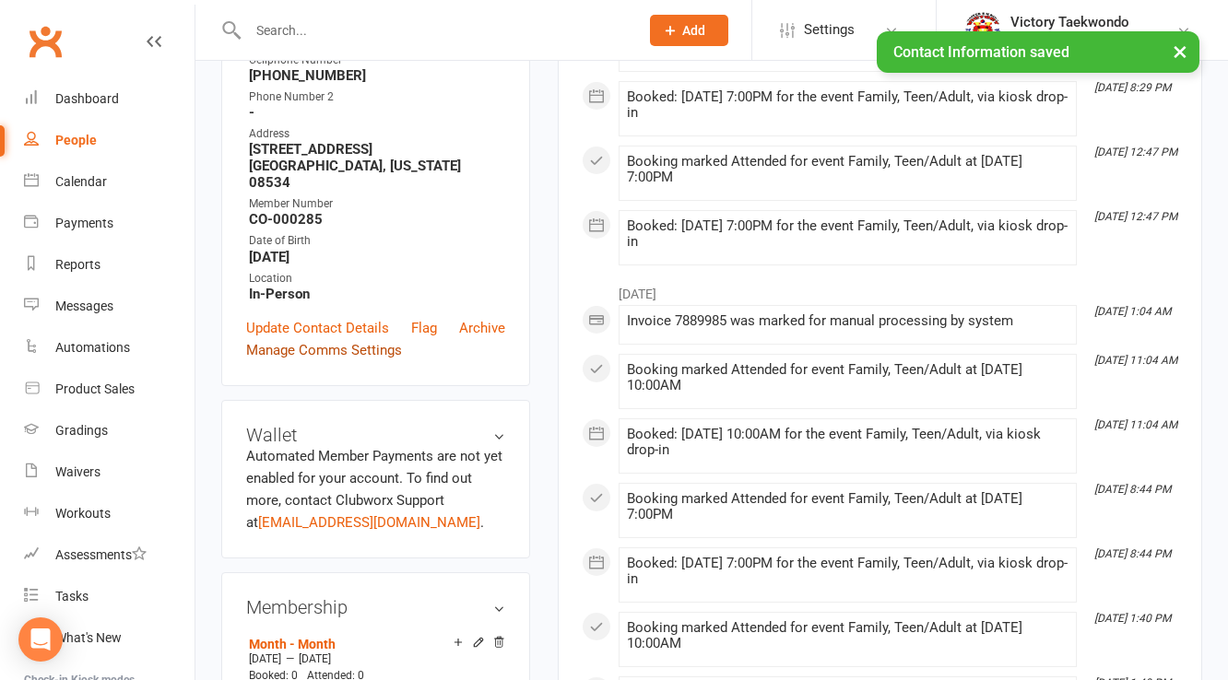
click at [318, 339] on link "Manage Comms Settings" at bounding box center [324, 350] width 156 height 22
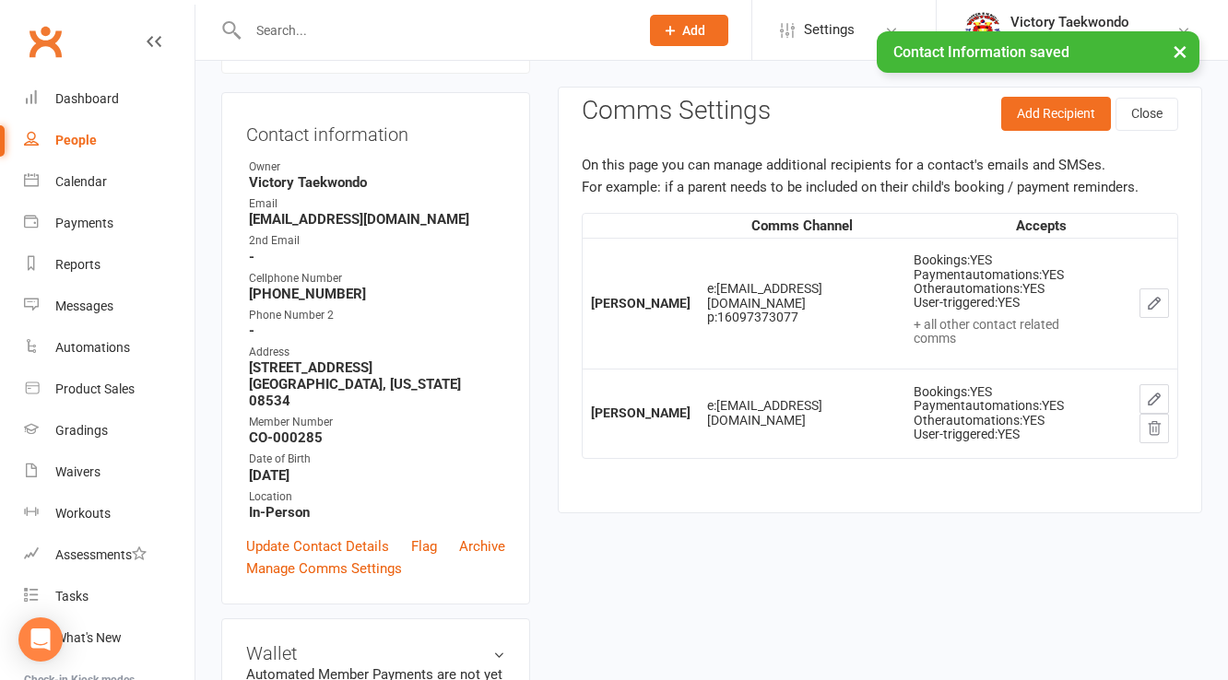
scroll to position [158, 0]
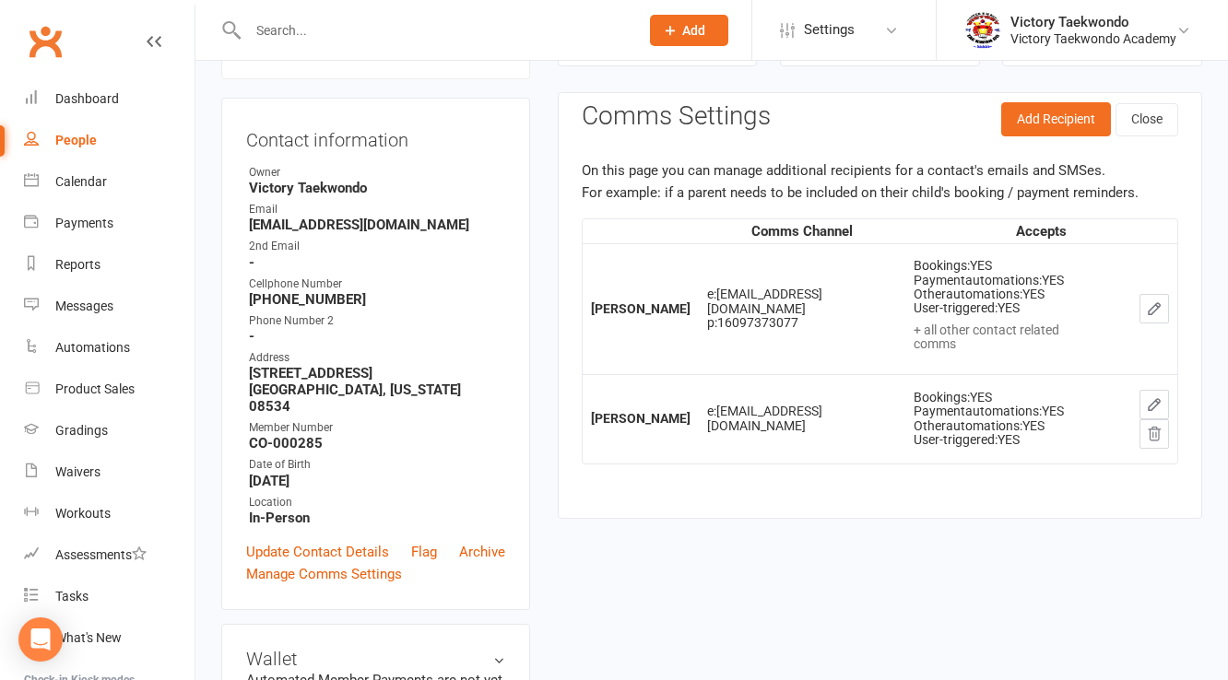
click at [1154, 426] on icon "button" at bounding box center [1154, 434] width 17 height 17
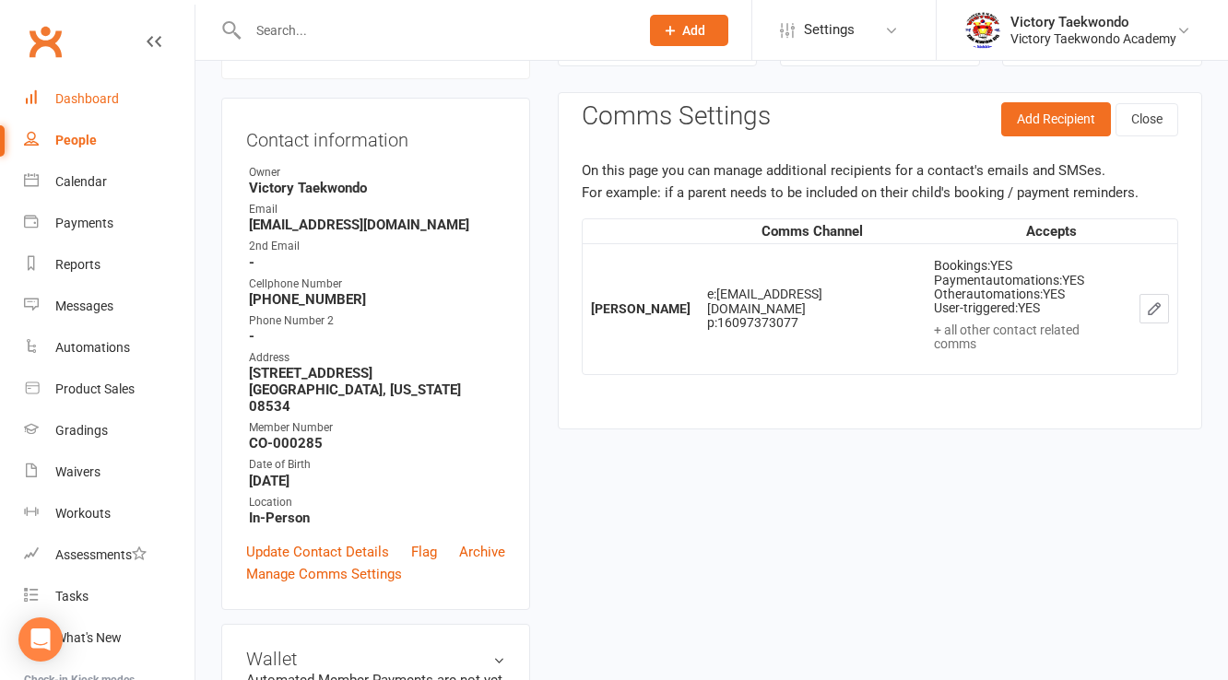
click at [94, 102] on div "Dashboard" at bounding box center [87, 98] width 64 height 15
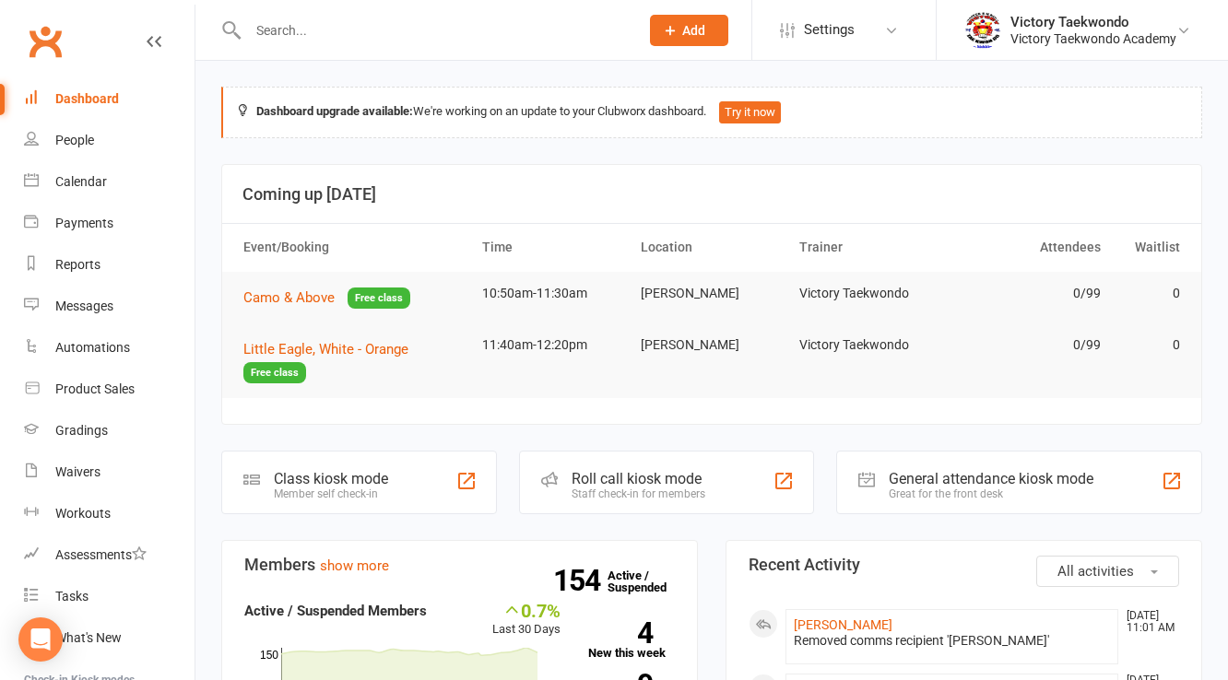
click at [88, 184] on div "Calendar" at bounding box center [81, 181] width 52 height 15
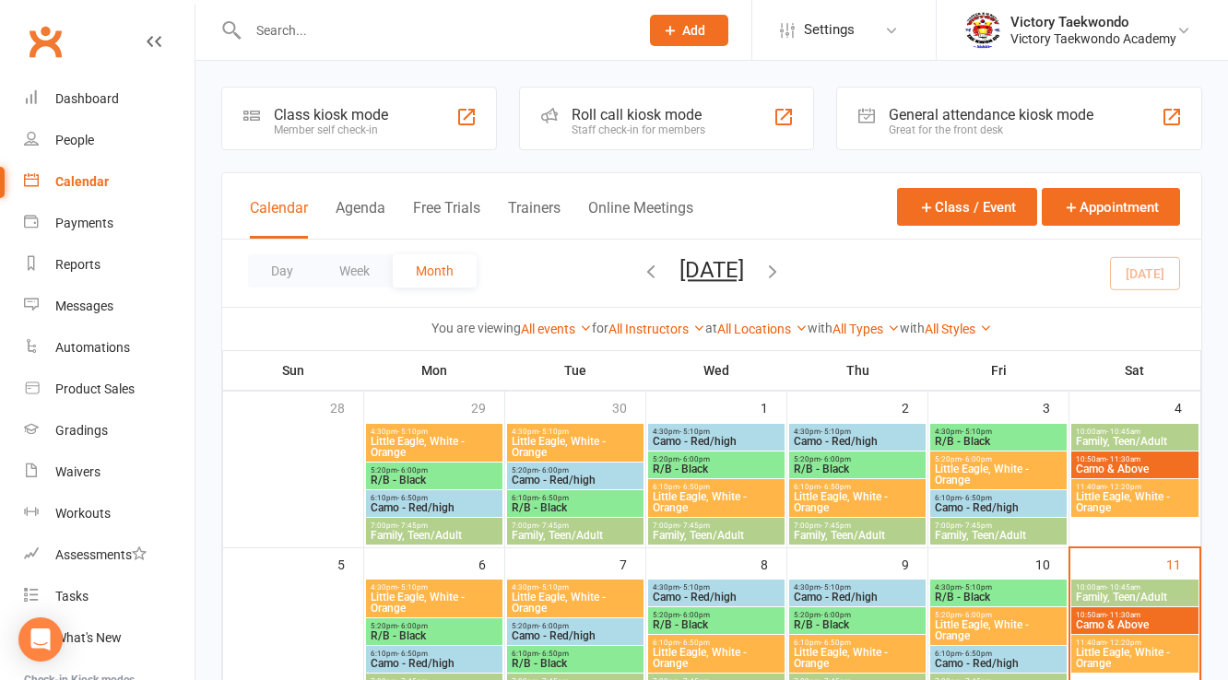
click at [397, 136] on div "Class kiosk mode Member self check-in" at bounding box center [359, 119] width 276 height 64
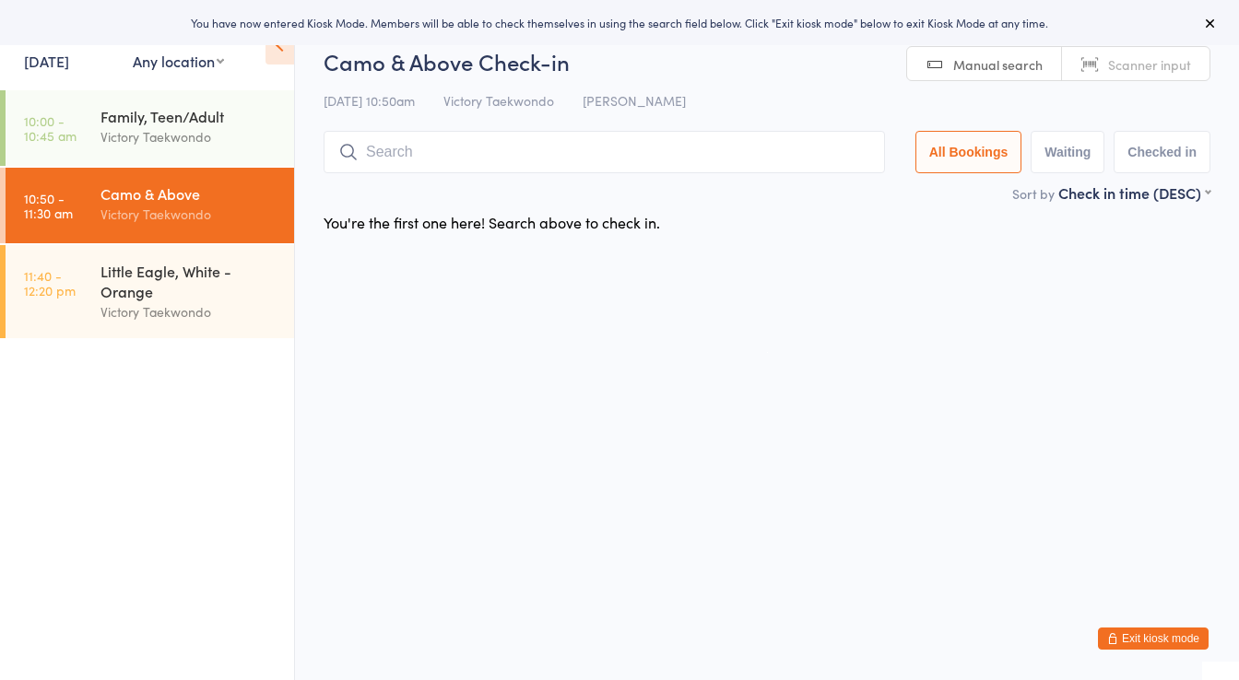
click at [1159, 640] on button "Exit kiosk mode" at bounding box center [1153, 639] width 111 height 22
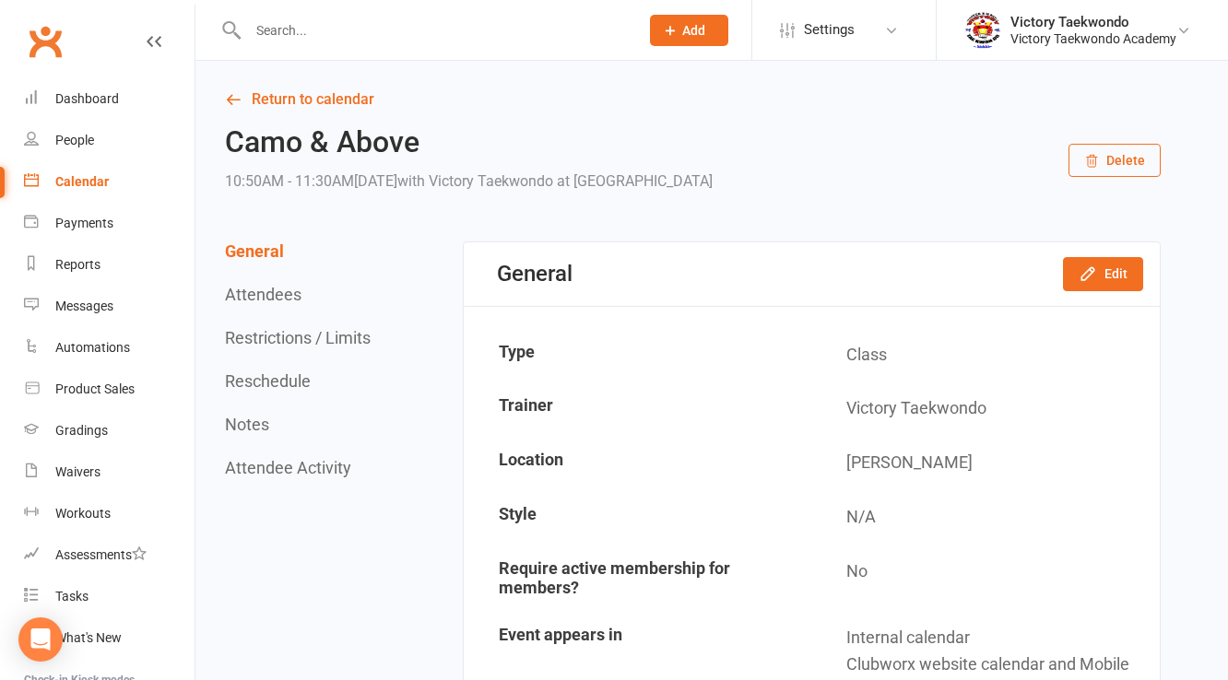
click at [280, 39] on input "text" at bounding box center [433, 31] width 383 height 26
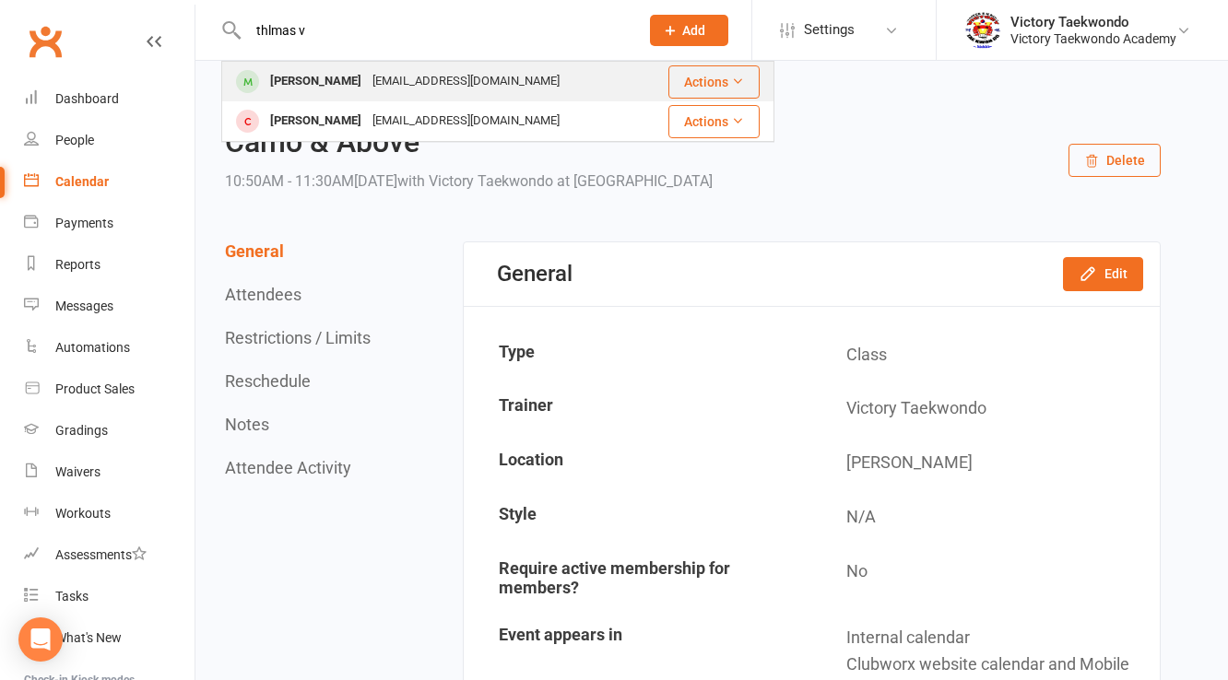
type input "thlmas v"
click at [295, 76] on div "Thomas Vinnard" at bounding box center [316, 81] width 102 height 27
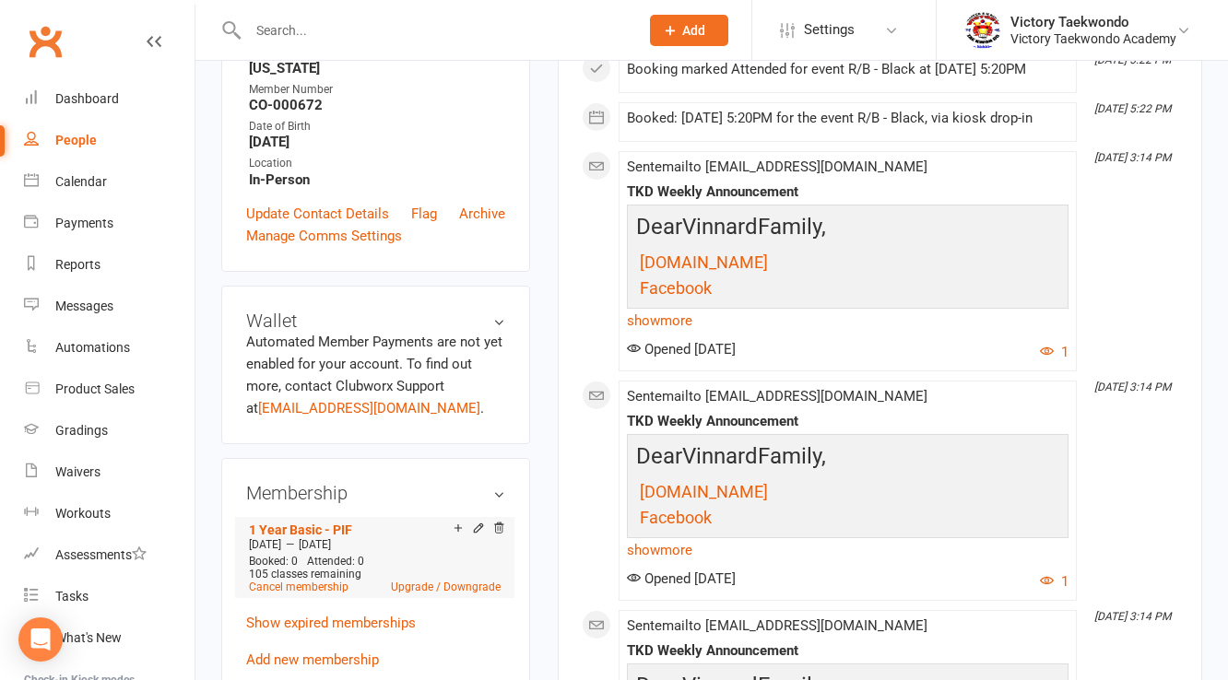
scroll to position [590, 0]
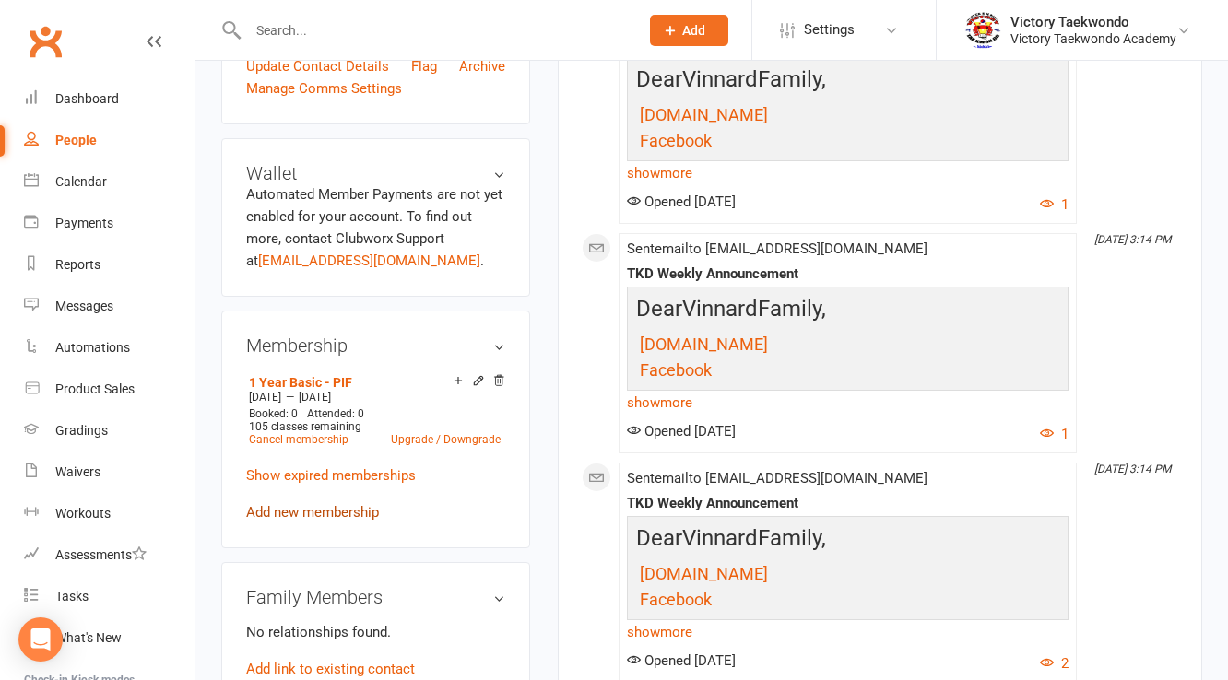
click at [321, 511] on link "Add new membership" at bounding box center [312, 512] width 133 height 17
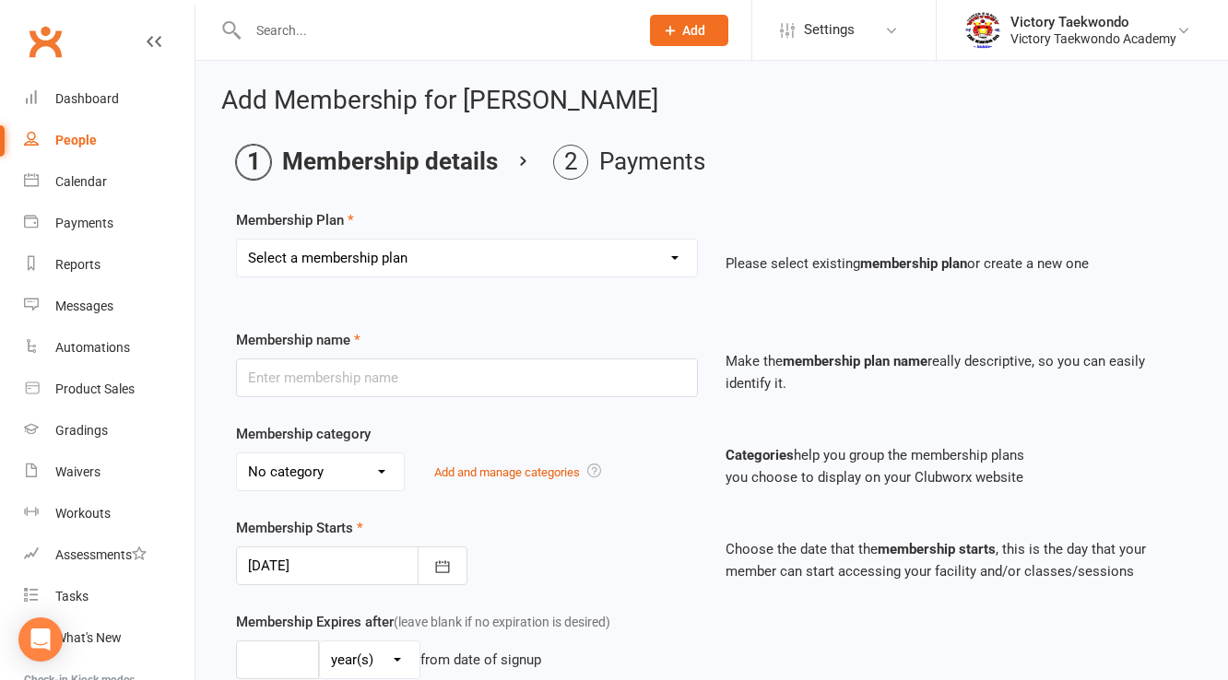
click at [384, 252] on select "Select a membership plan Create new Membership Plan 2 Week Trial 4 Week Special…" at bounding box center [467, 258] width 460 height 37
select select "3"
click at [237, 240] on select "Select a membership plan Create new Membership Plan 2 Week Trial 4 Week Special…" at bounding box center [467, 258] width 460 height 37
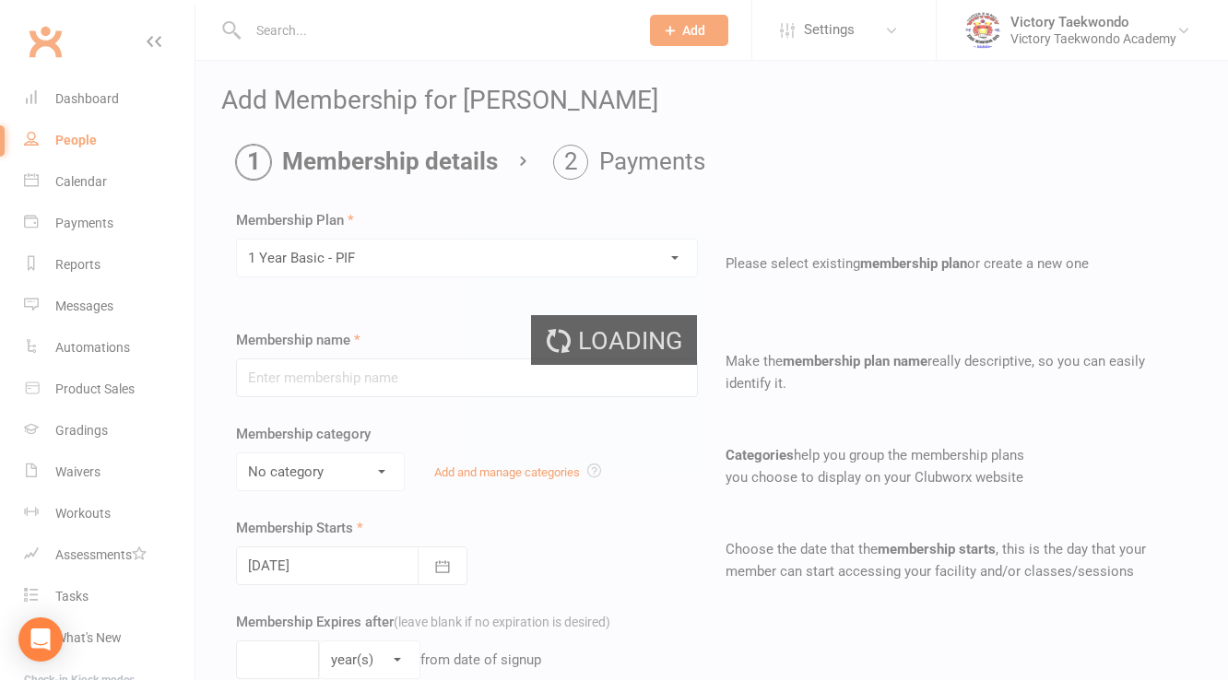
type input "1 Year Basic - PIF"
select select "1"
type input "1"
type input "105"
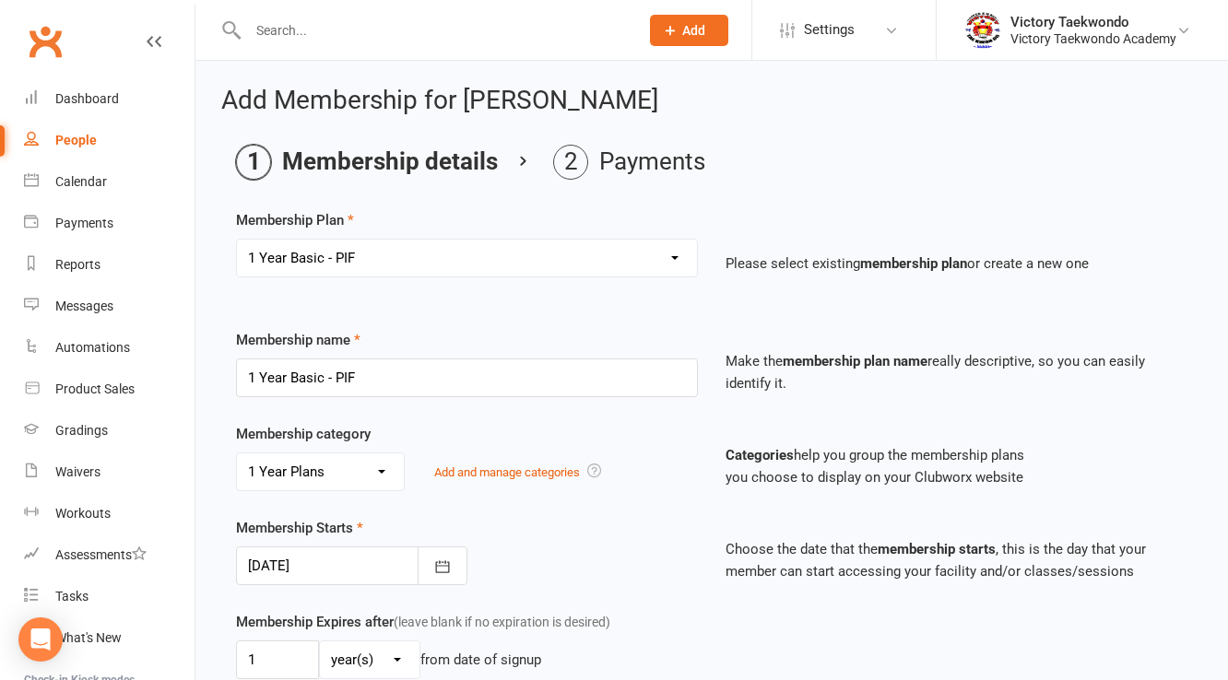
click at [346, 569] on div at bounding box center [351, 566] width 231 height 39
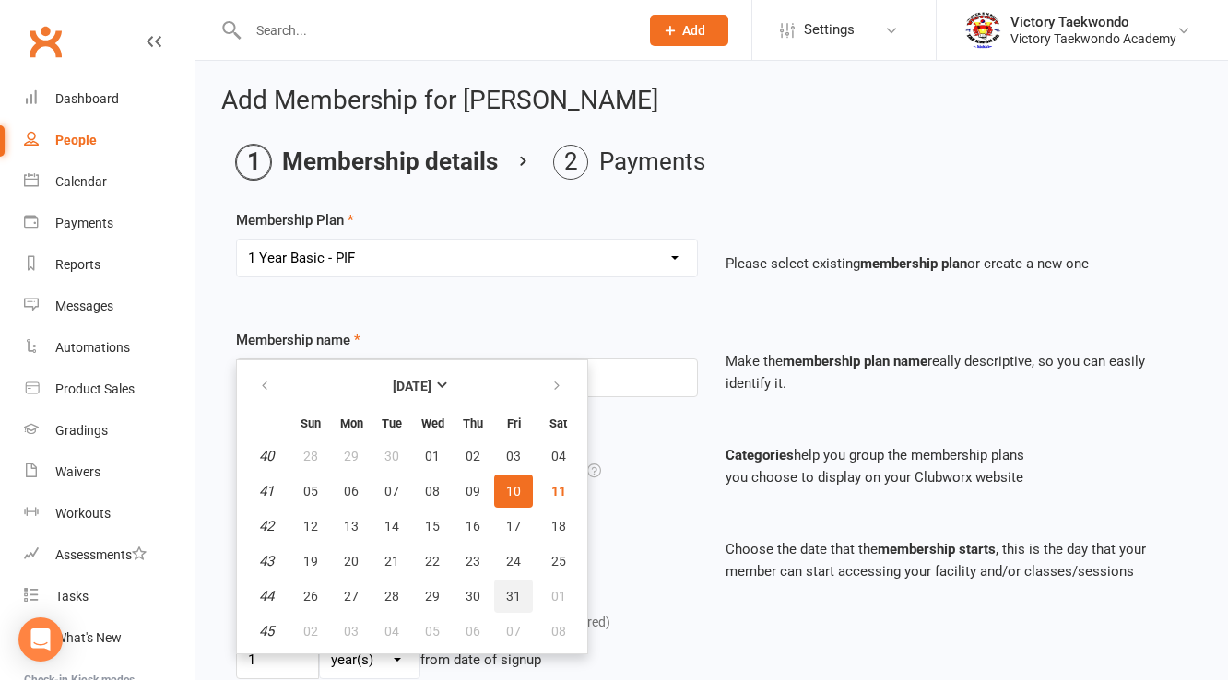
click at [506, 589] on span "31" at bounding box center [513, 596] width 15 height 15
type input "31 Oct 2025"
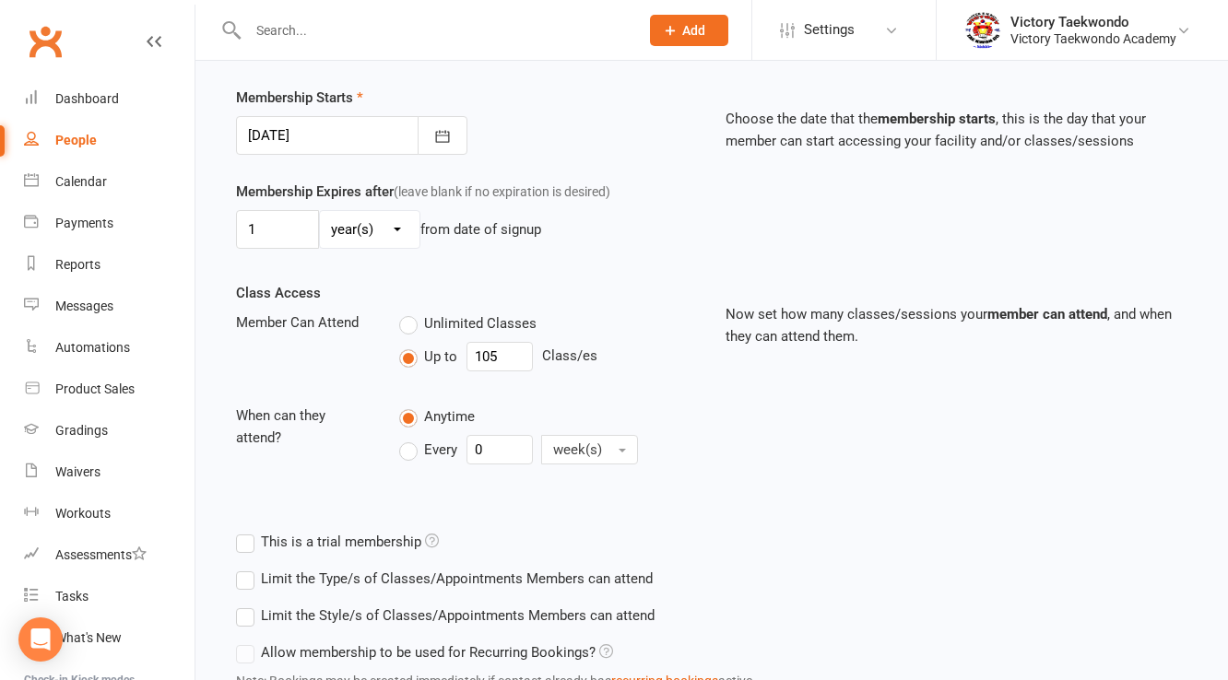
scroll to position [573, 0]
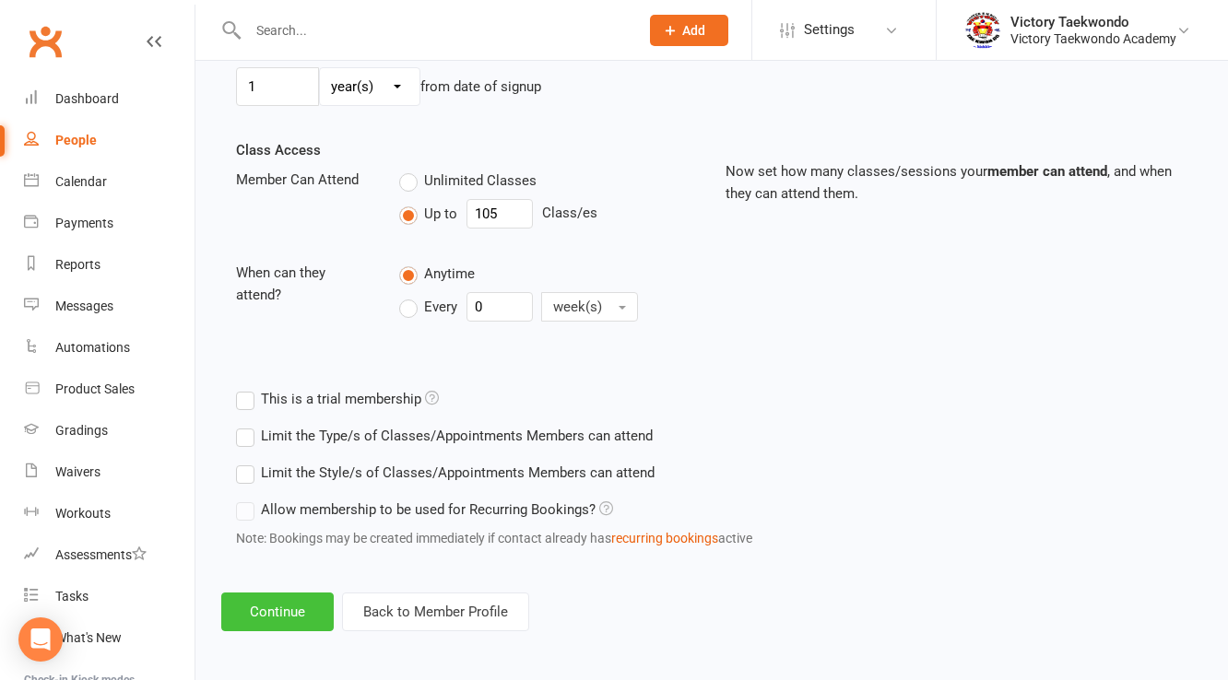
click at [297, 602] on button "Continue" at bounding box center [277, 612] width 112 height 39
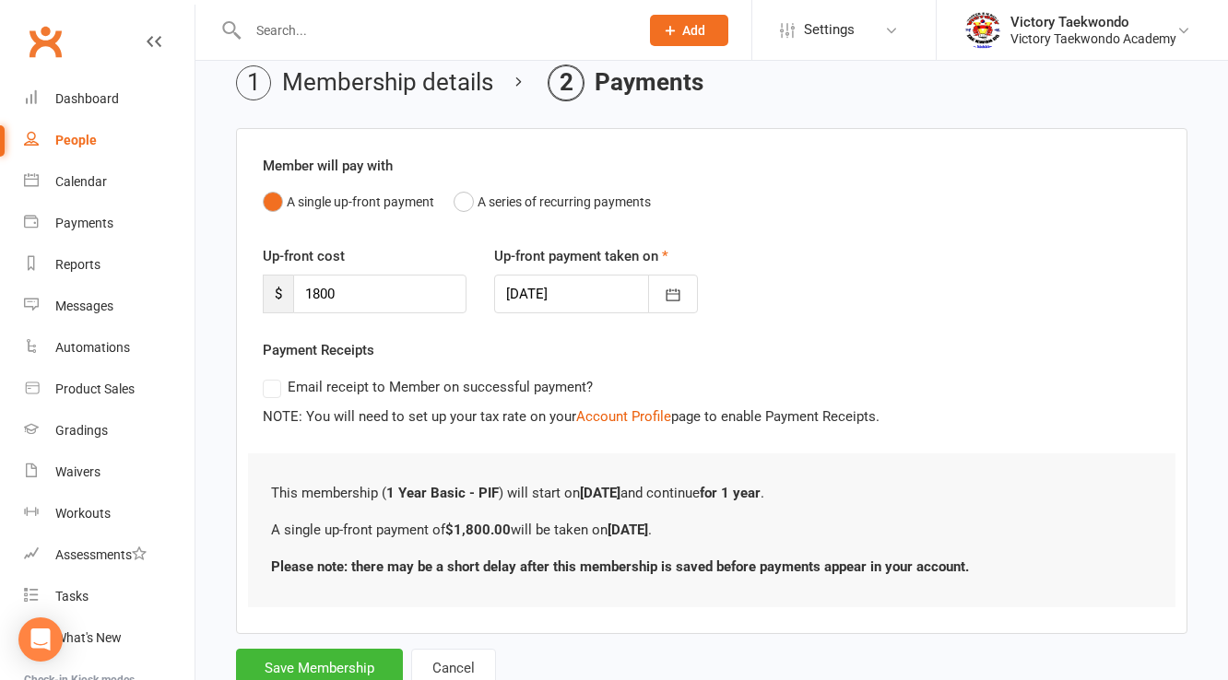
scroll to position [141, 0]
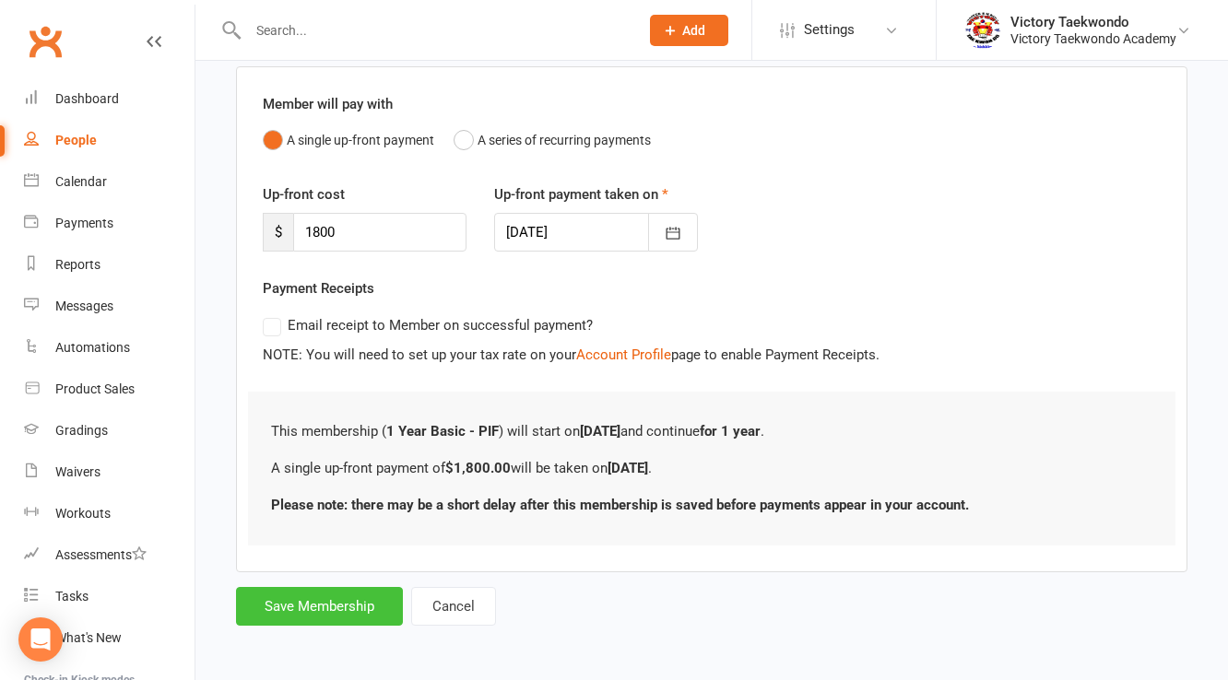
click at [360, 602] on button "Save Membership" at bounding box center [319, 606] width 167 height 39
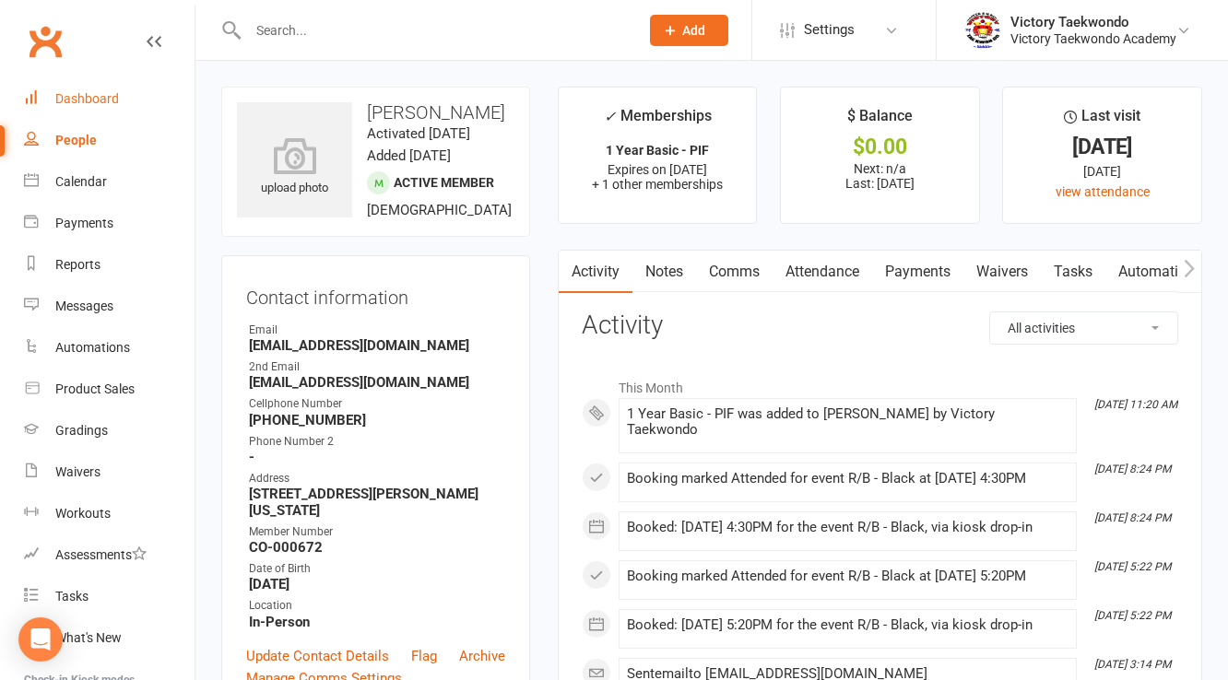
click at [122, 96] on link "Dashboard" at bounding box center [109, 98] width 171 height 41
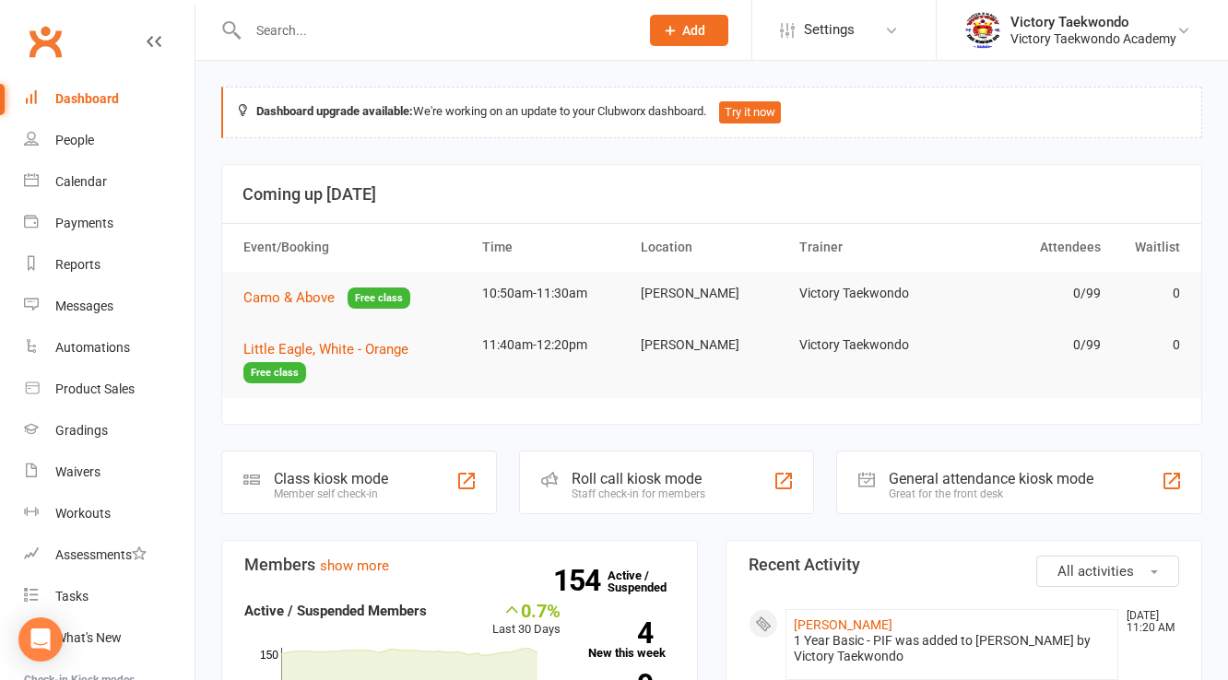
click at [387, 34] on input "text" at bounding box center [433, 31] width 383 height 26
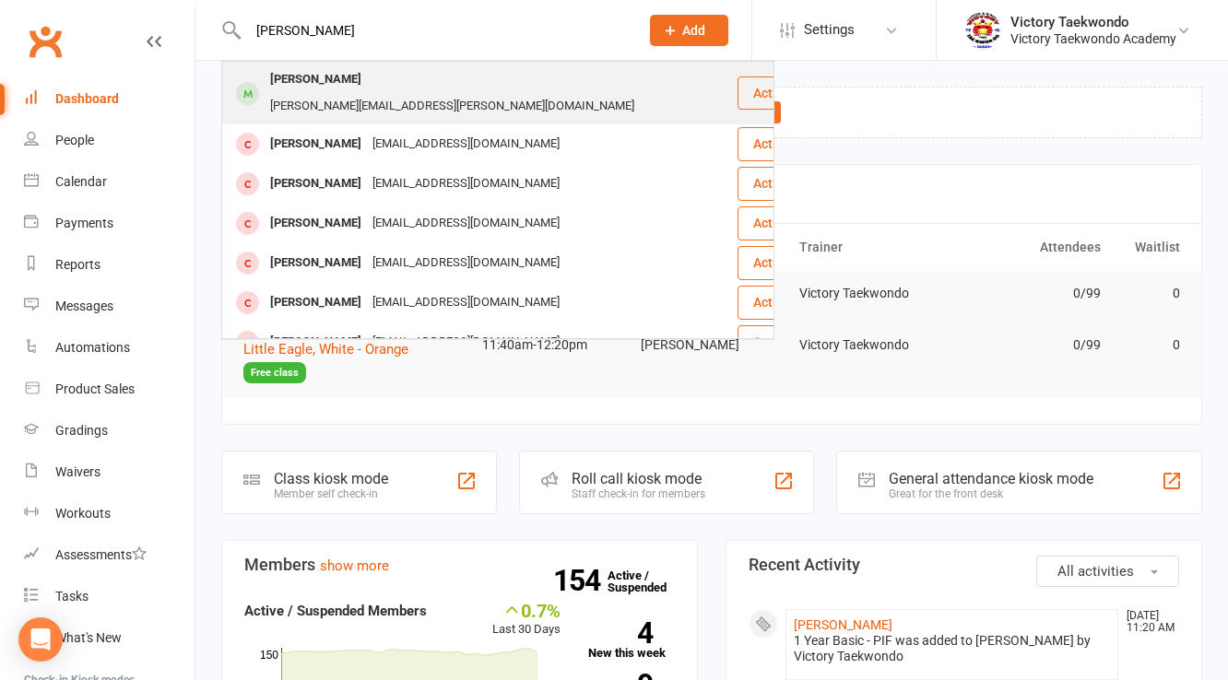
type input "william c"
click at [369, 93] on div "shana.cyr@gmail.com" at bounding box center [452, 106] width 375 height 27
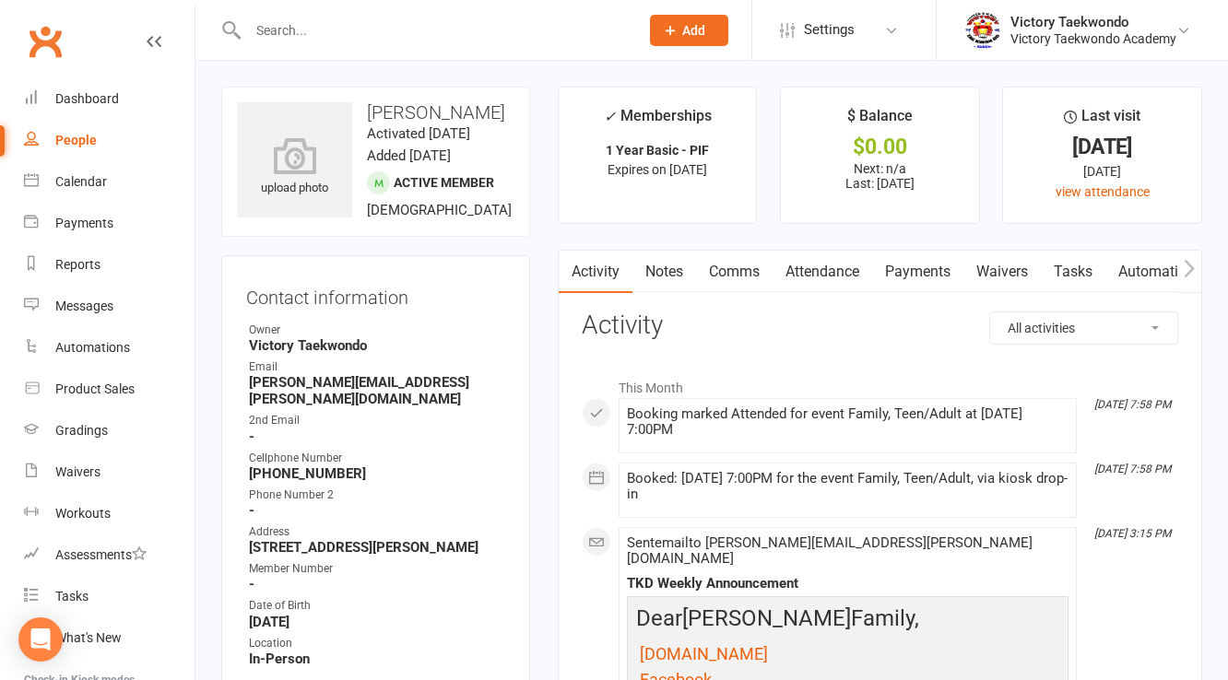
click at [339, 407] on strong "shana.cyr@gmail.com" at bounding box center [377, 390] width 256 height 33
copy render-form-field "shana.cyr@gmail.com"
click at [322, 30] on input "text" at bounding box center [433, 31] width 383 height 26
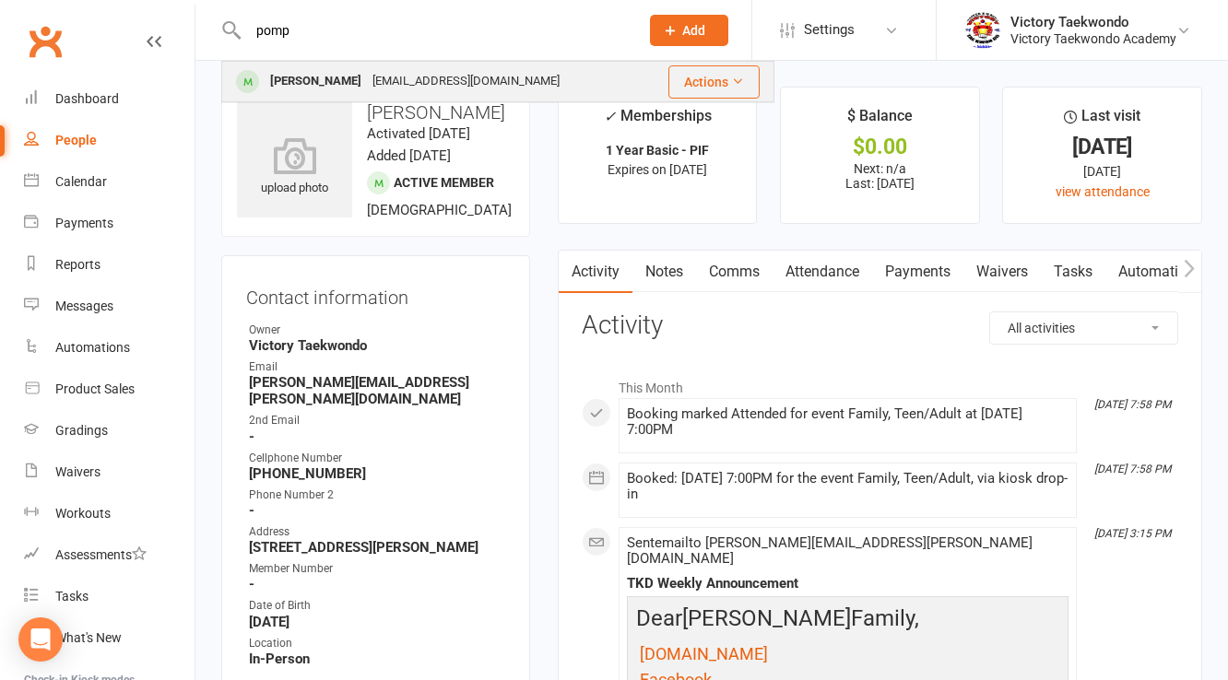
type input "pomp"
click at [345, 86] on div "Pompeyo Tinoco-Cassel" at bounding box center [316, 81] width 102 height 27
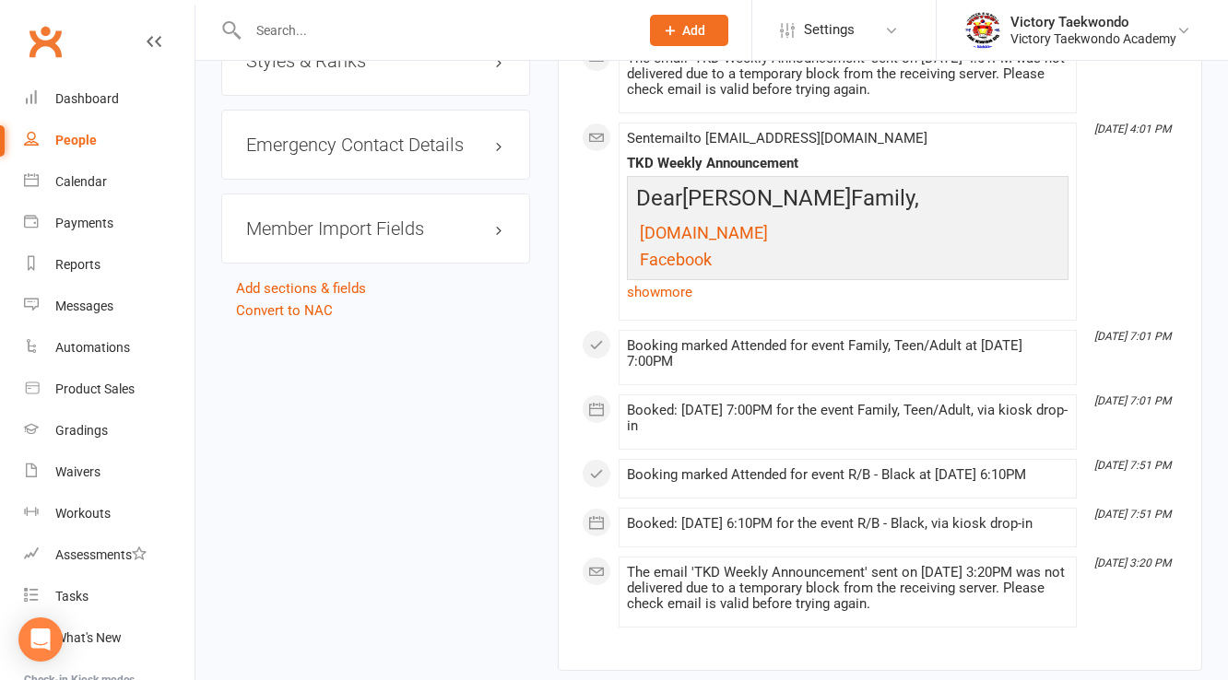
scroll to position [1784, 0]
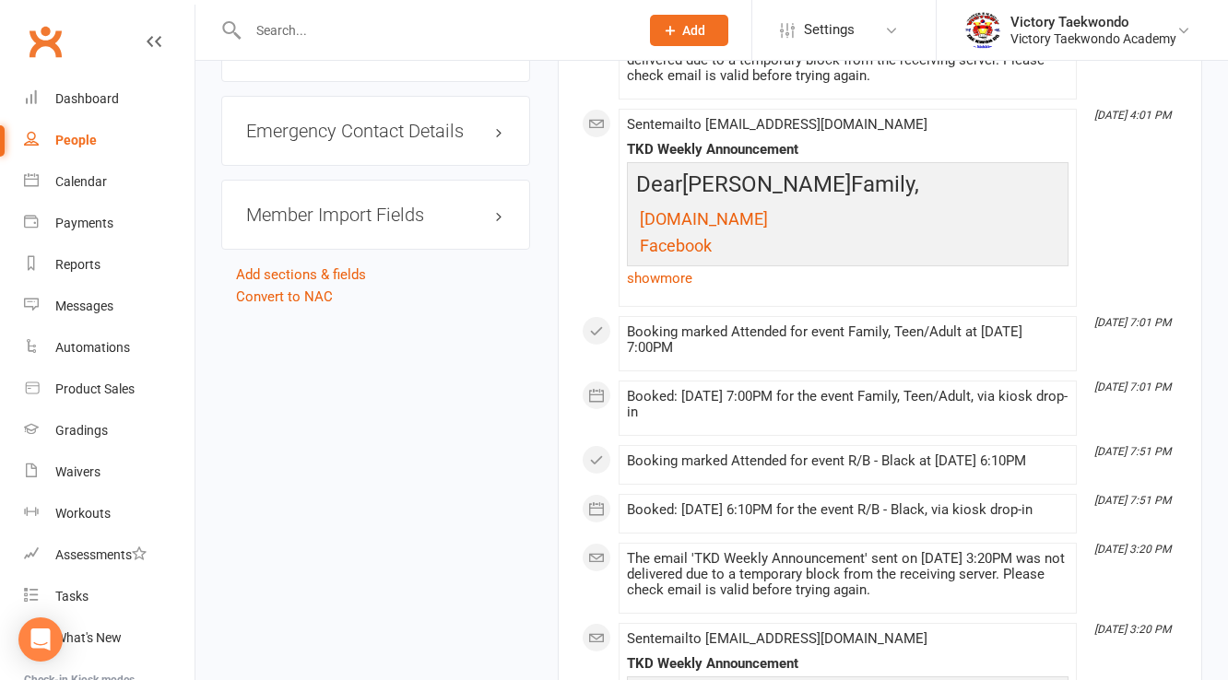
click at [325, 27] on input "text" at bounding box center [433, 31] width 383 height 26
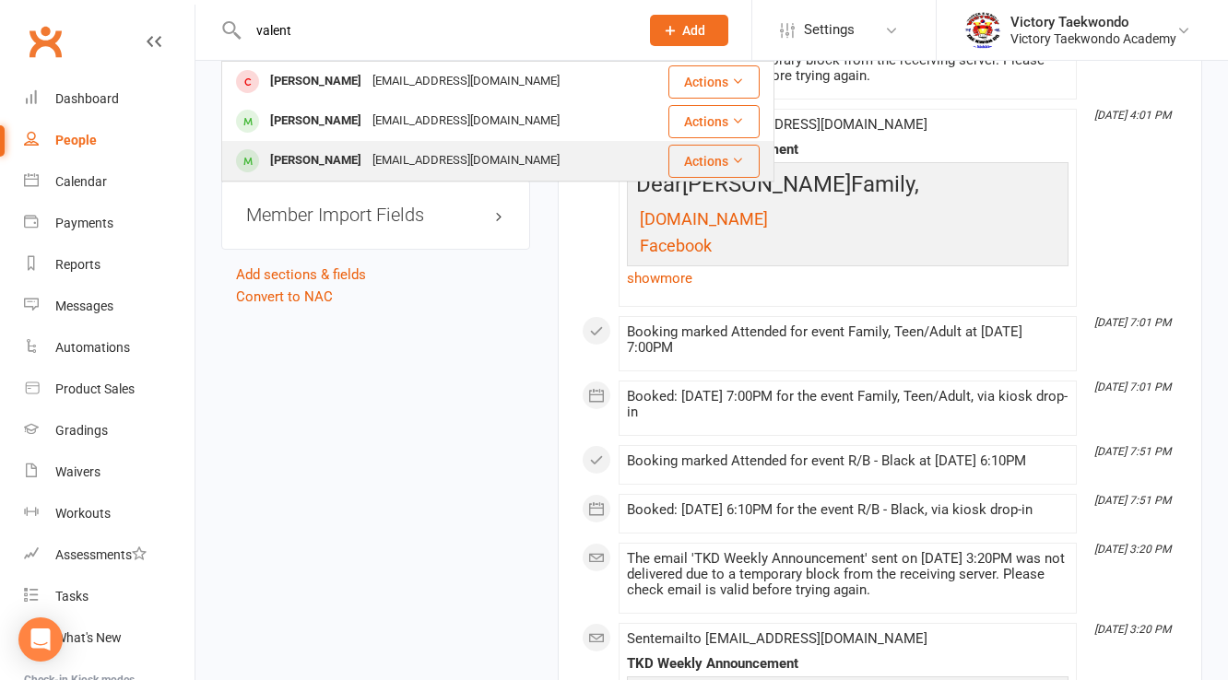
type input "valent"
click at [367, 159] on div "Valentino Rodriguez" at bounding box center [316, 160] width 102 height 27
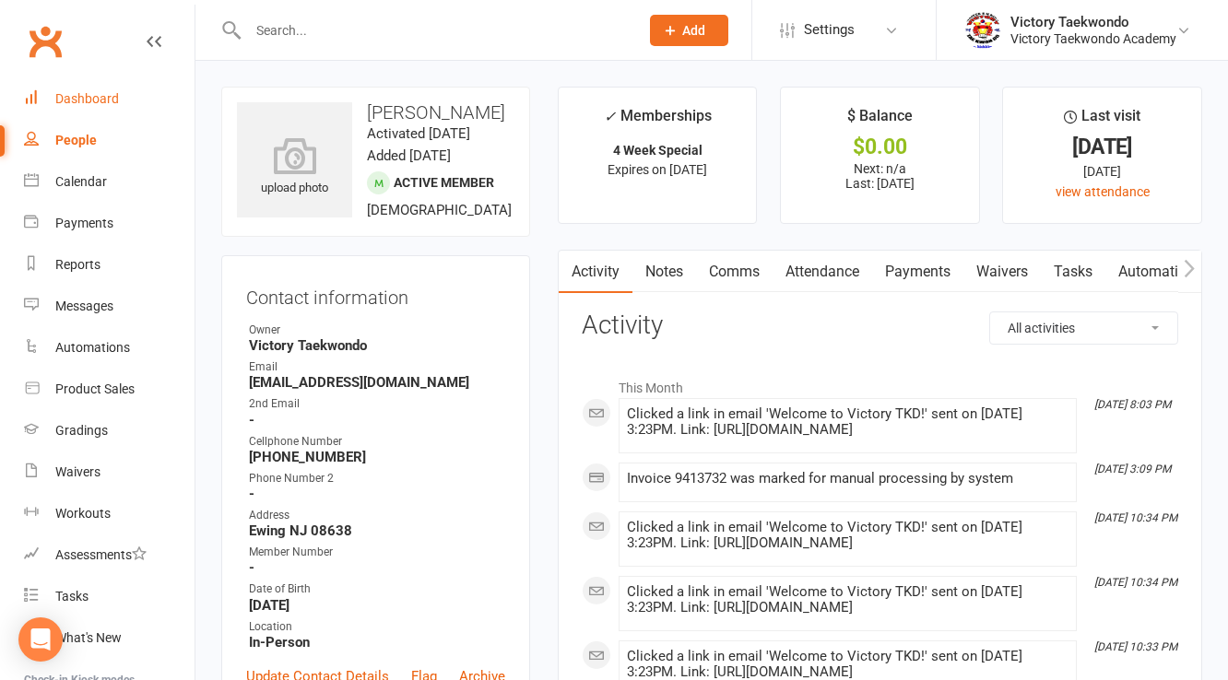
click at [70, 92] on div "Dashboard" at bounding box center [87, 98] width 64 height 15
